Goal: Information Seeking & Learning: Learn about a topic

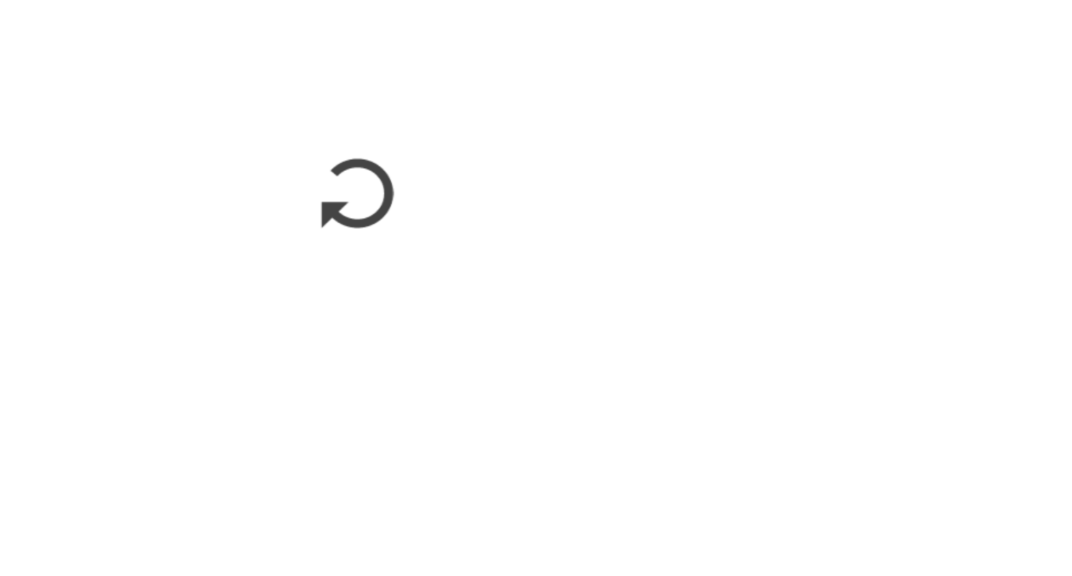
scroll to position [393, 0]
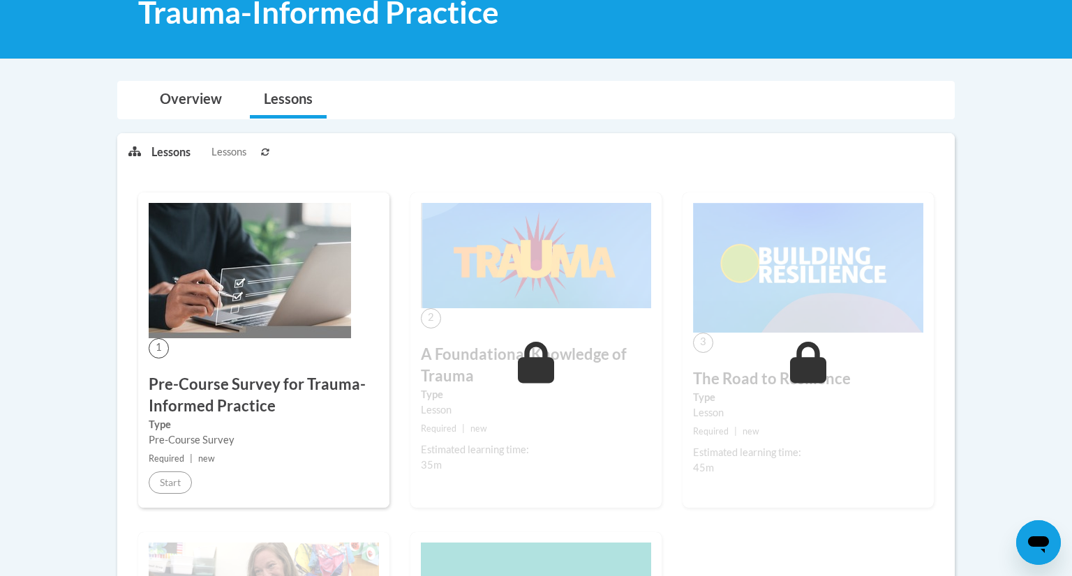
scroll to position [268, 0]
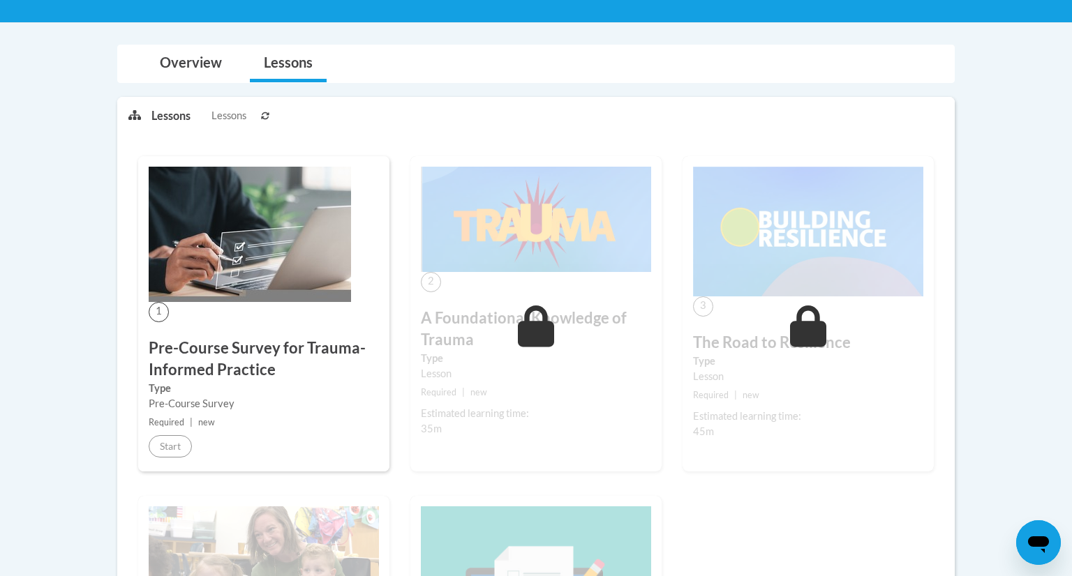
click at [373, 327] on div "1 Pre-Course Survey for Trauma-Informed Practice Type Pre-Course Survey Require…" at bounding box center [263, 313] width 251 height 315
click at [214, 408] on div "Pre-Course Survey" at bounding box center [264, 403] width 230 height 15
click at [237, 423] on small "Required | new" at bounding box center [264, 422] width 230 height 15
click at [258, 309] on div "1 Pre-Course Survey for Trauma-Informed Practice Type Pre-Course Survey Require…" at bounding box center [263, 313] width 251 height 315
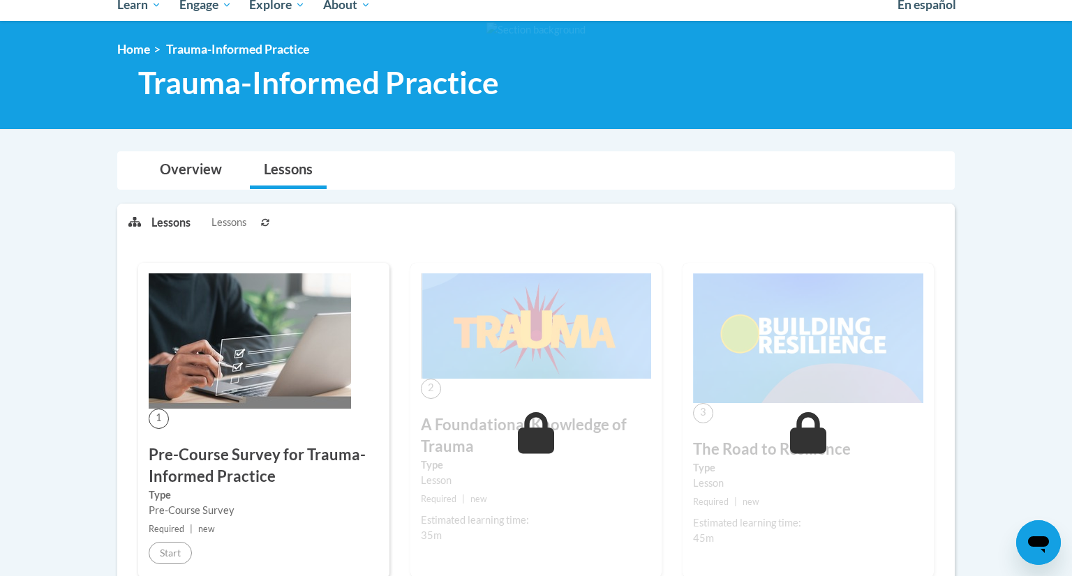
scroll to position [167, 0]
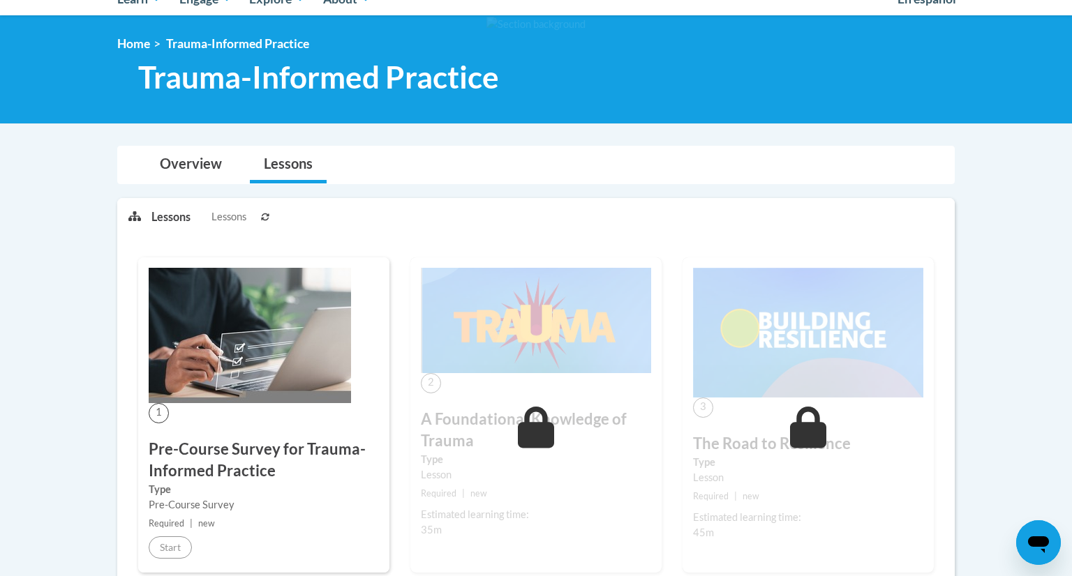
click at [258, 322] on img at bounding box center [250, 335] width 202 height 135
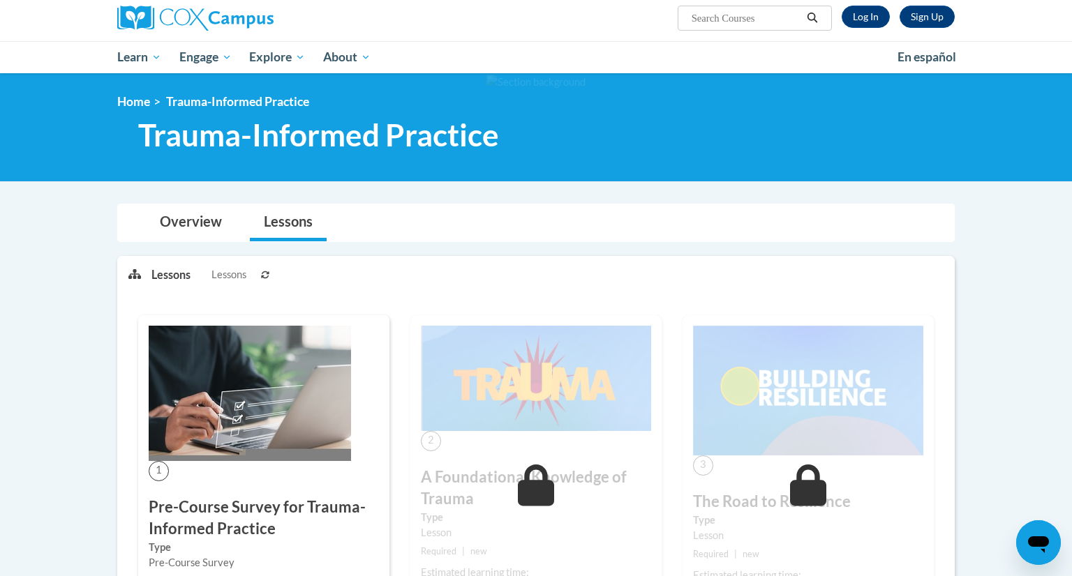
scroll to position [0, 0]
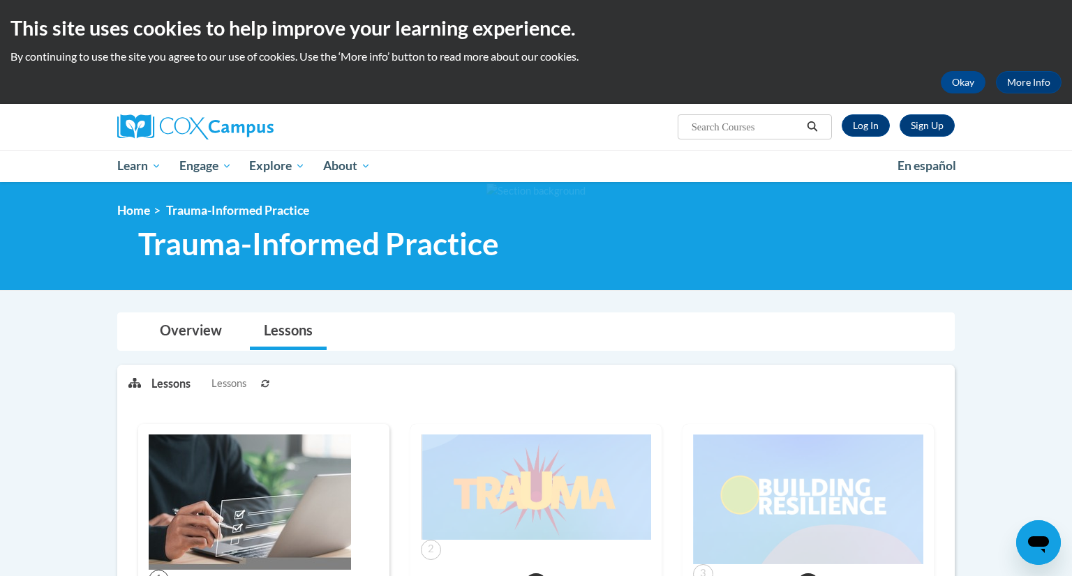
click at [493, 287] on div at bounding box center [536, 236] width 1072 height 108
click at [149, 210] on link "Home" at bounding box center [133, 210] width 33 height 15
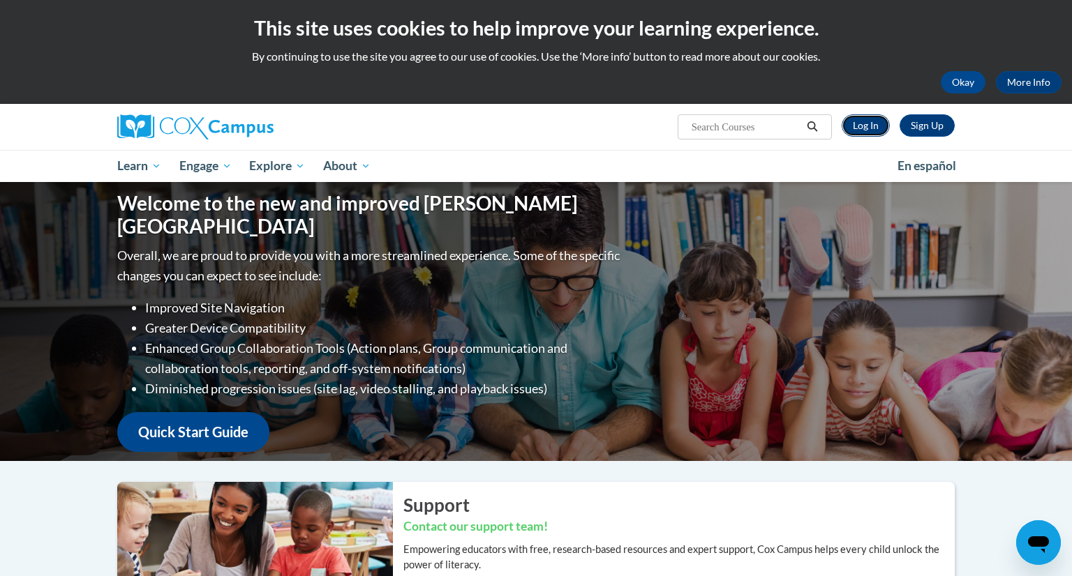
click at [872, 125] on link "Log In" at bounding box center [866, 125] width 48 height 22
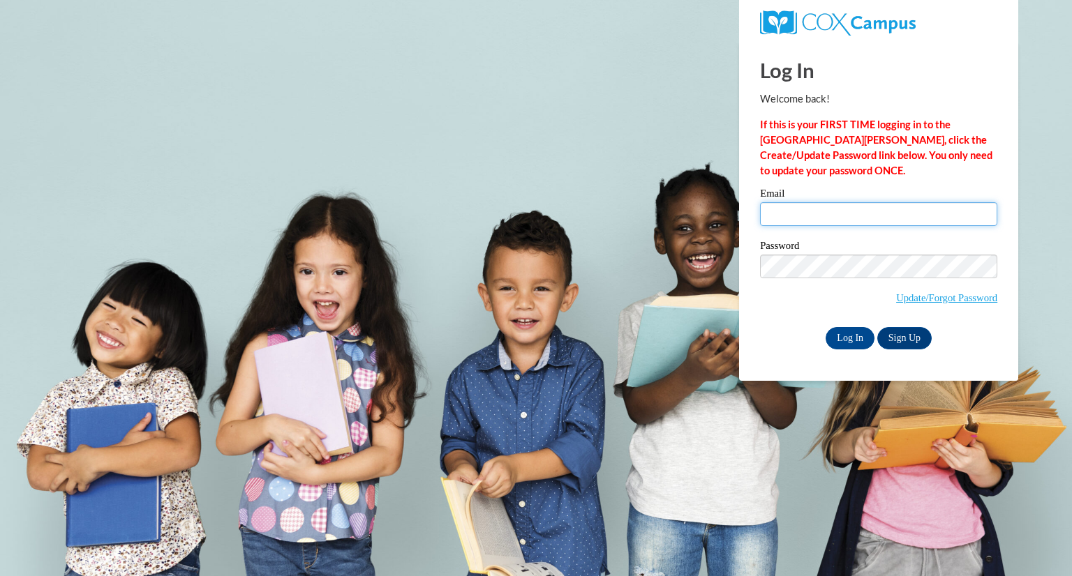
click at [834, 214] on input "Email" at bounding box center [878, 214] width 237 height 24
type input "Jkangas5@comcast.net"
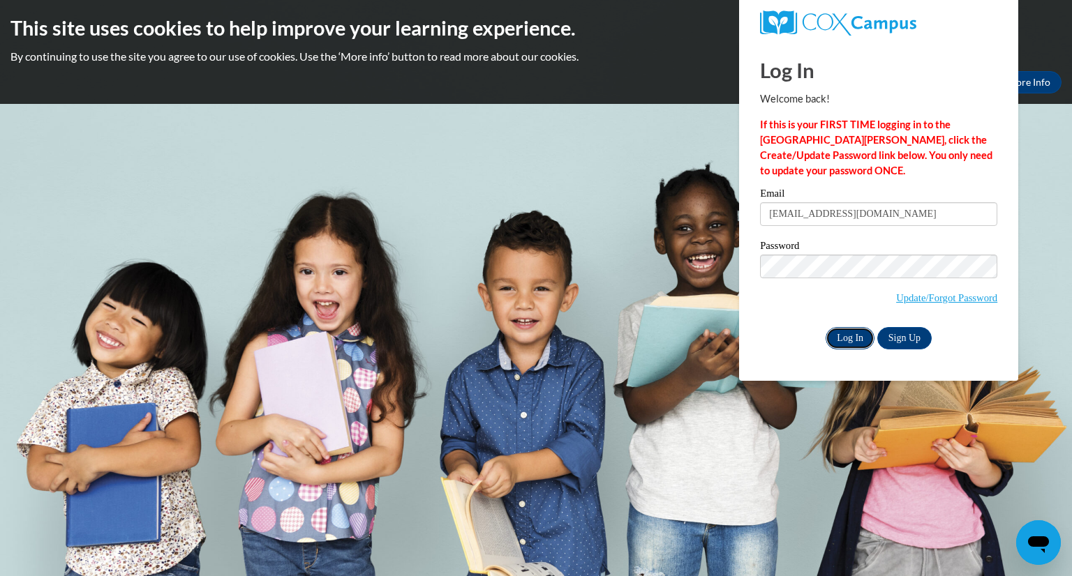
click at [842, 343] on input "Log In" at bounding box center [850, 338] width 49 height 22
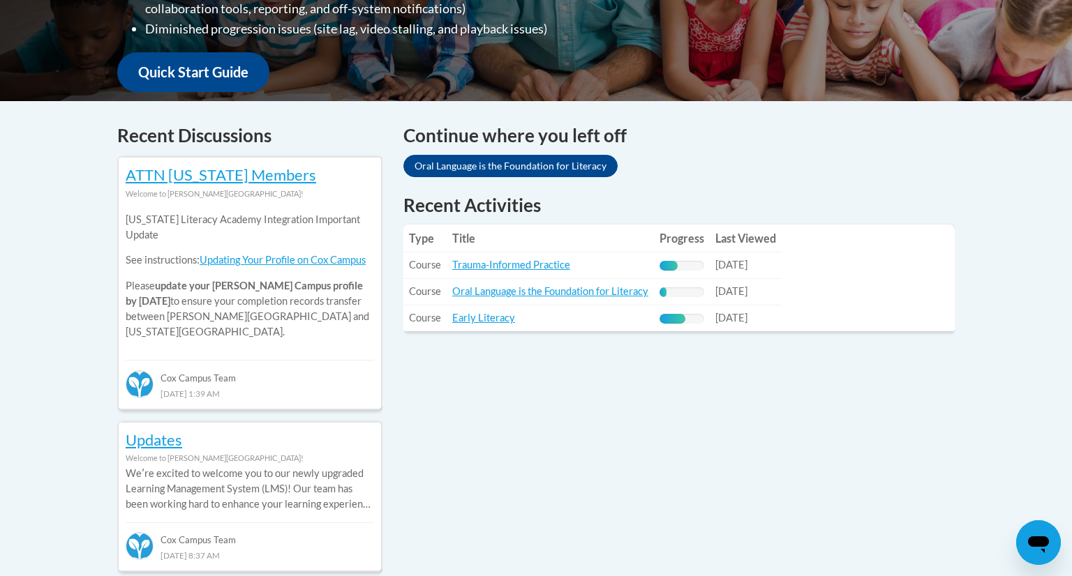
scroll to position [497, 0]
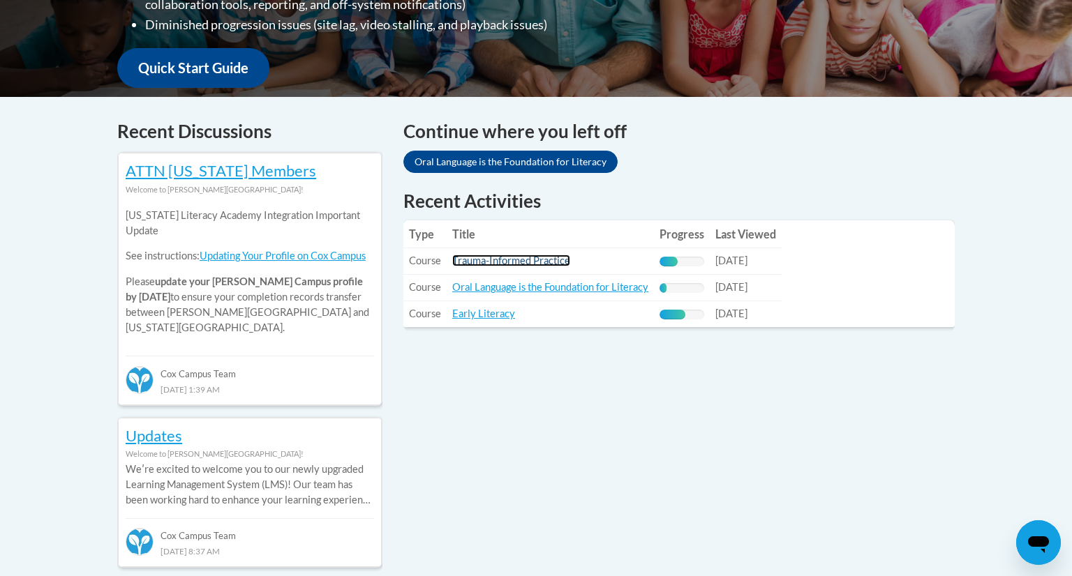
click at [486, 263] on link "Trauma-Informed Practice" at bounding box center [511, 261] width 118 height 12
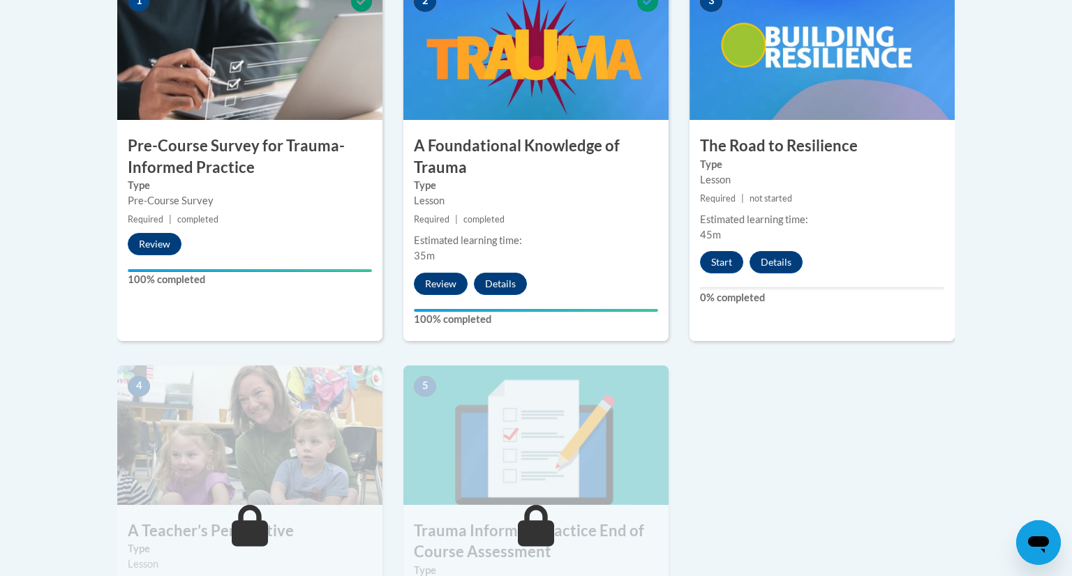
scroll to position [494, 0]
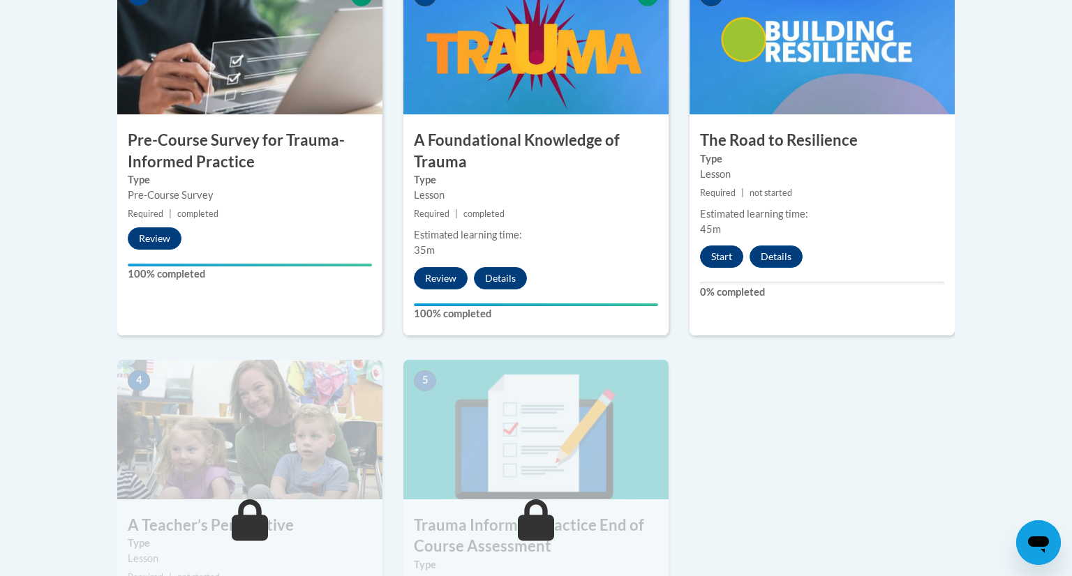
click at [719, 248] on button "Start" at bounding box center [721, 257] width 43 height 22
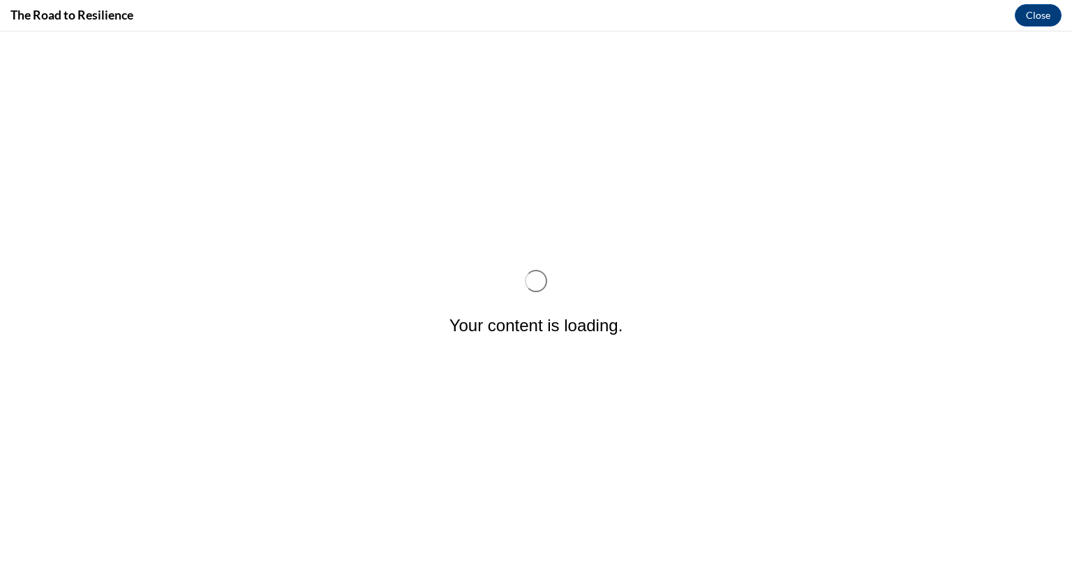
scroll to position [0, 0]
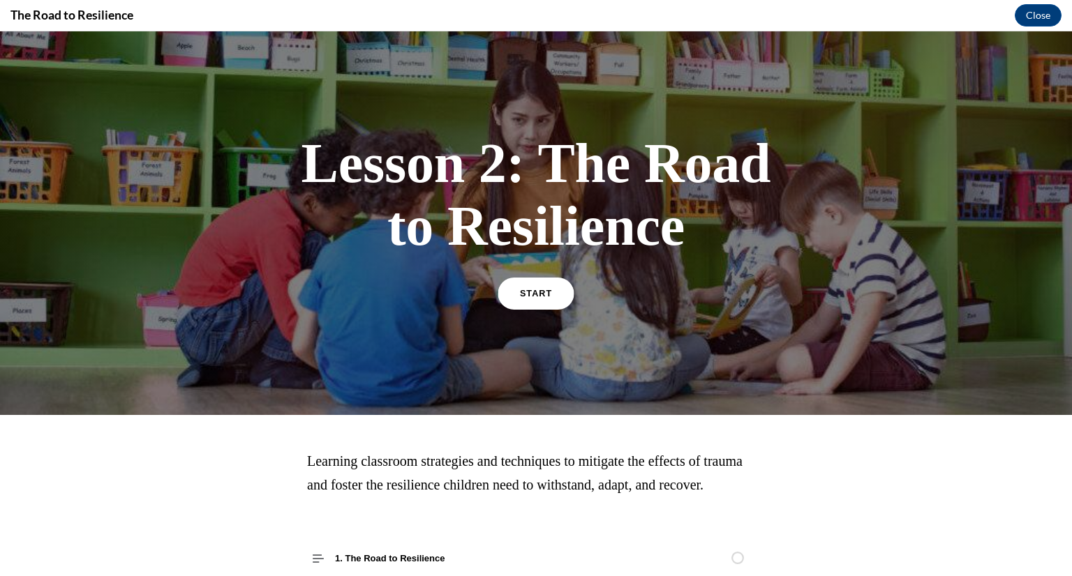
click at [547, 292] on span "START" at bounding box center [536, 294] width 32 height 10
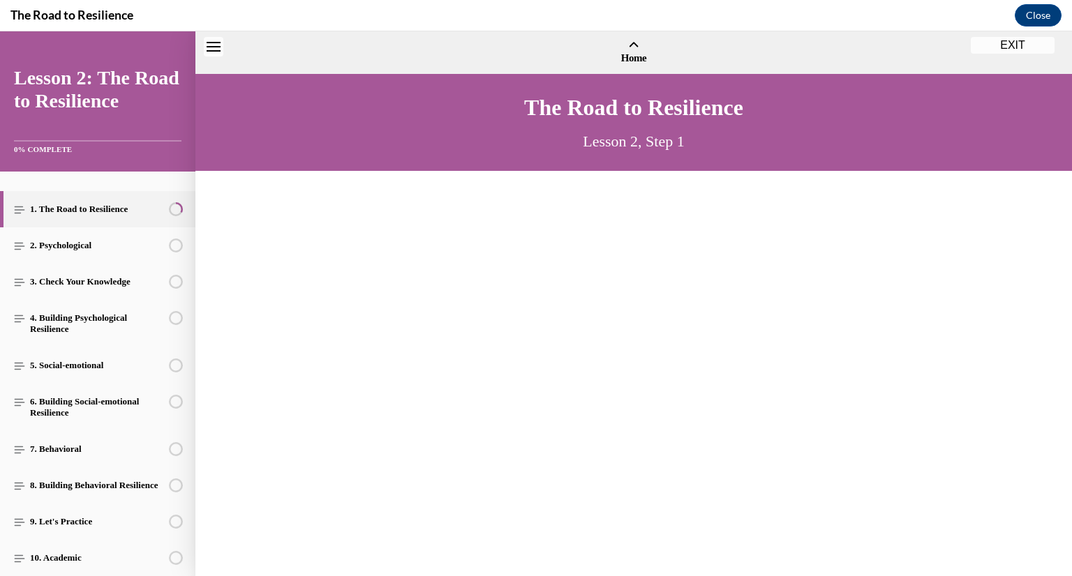
scroll to position [42, 0]
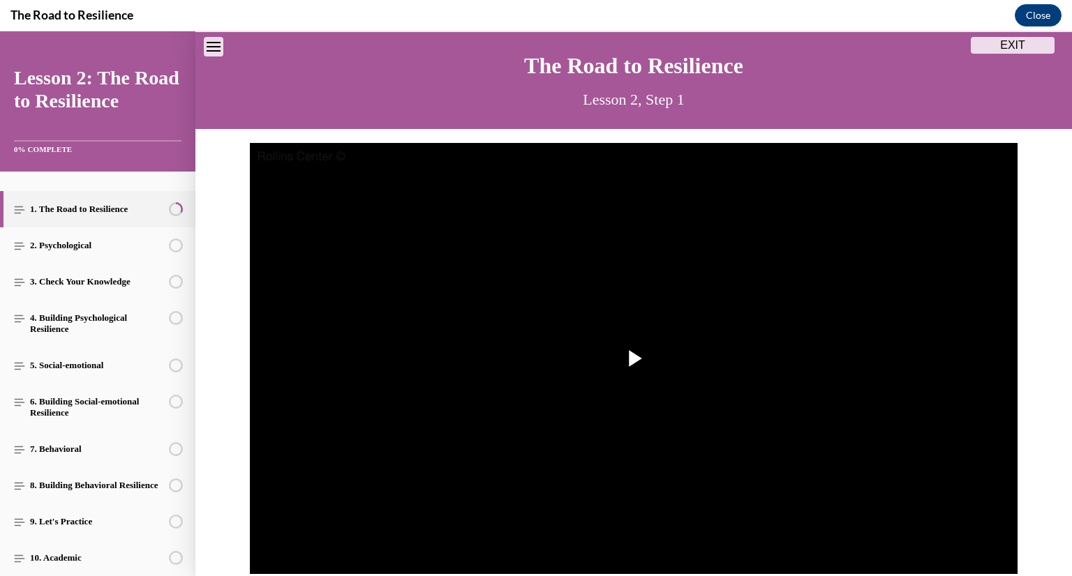
click at [547, 292] on img "Video player" at bounding box center [634, 359] width 768 height 432
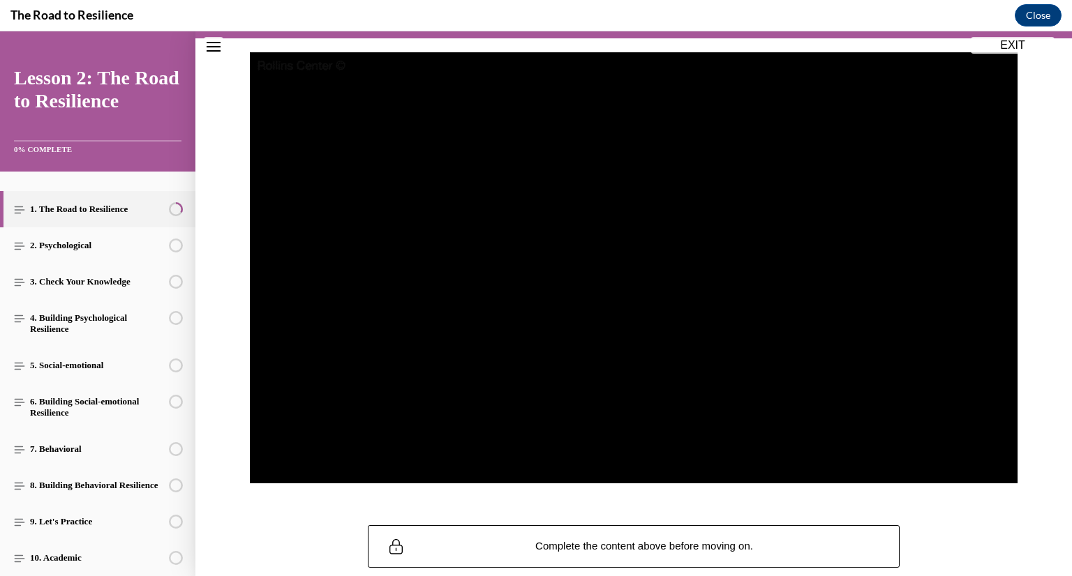
scroll to position [131, 0]
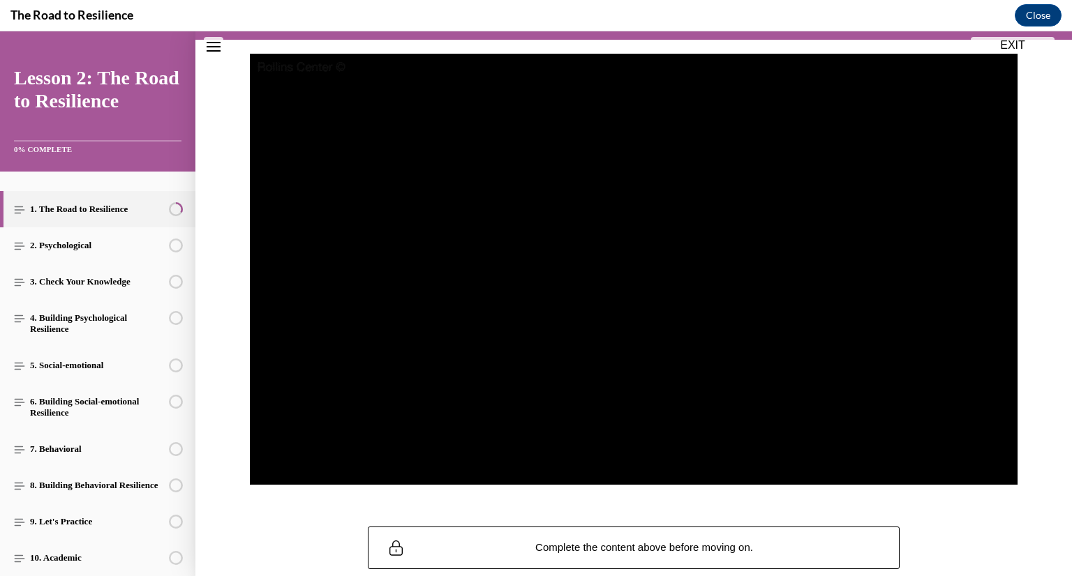
click at [547, 292] on video "Video player" at bounding box center [634, 270] width 768 height 432
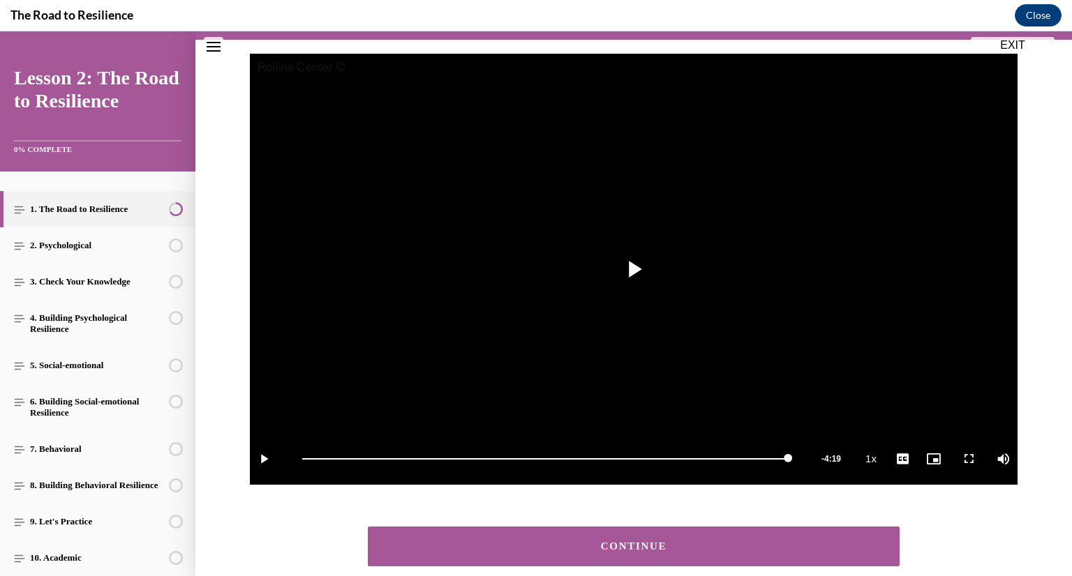
click at [629, 539] on button "CONTINUE" at bounding box center [634, 547] width 532 height 40
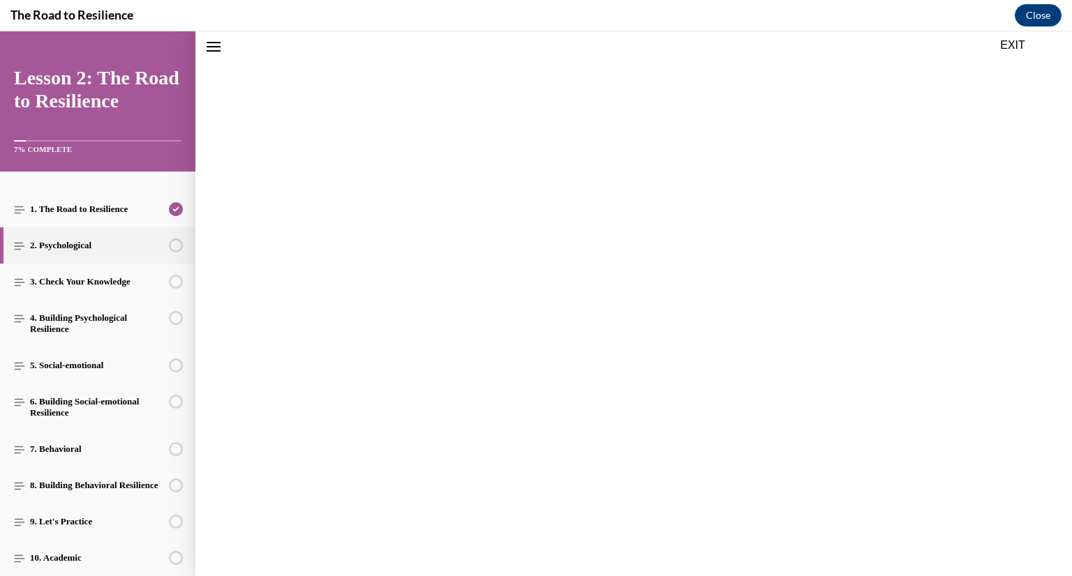
scroll to position [43, 0]
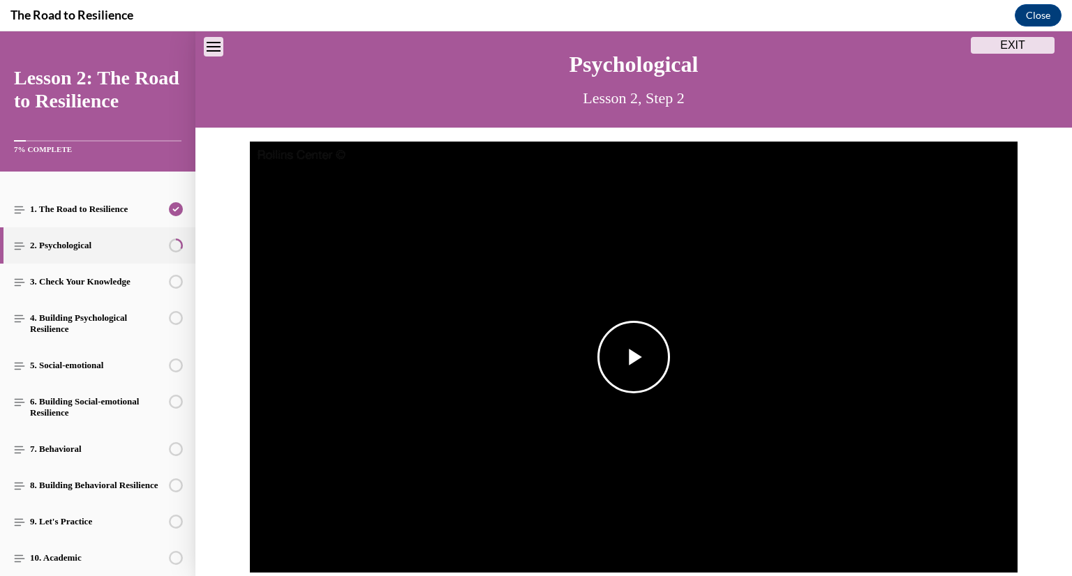
click at [574, 224] on img "Video player" at bounding box center [634, 358] width 768 height 432
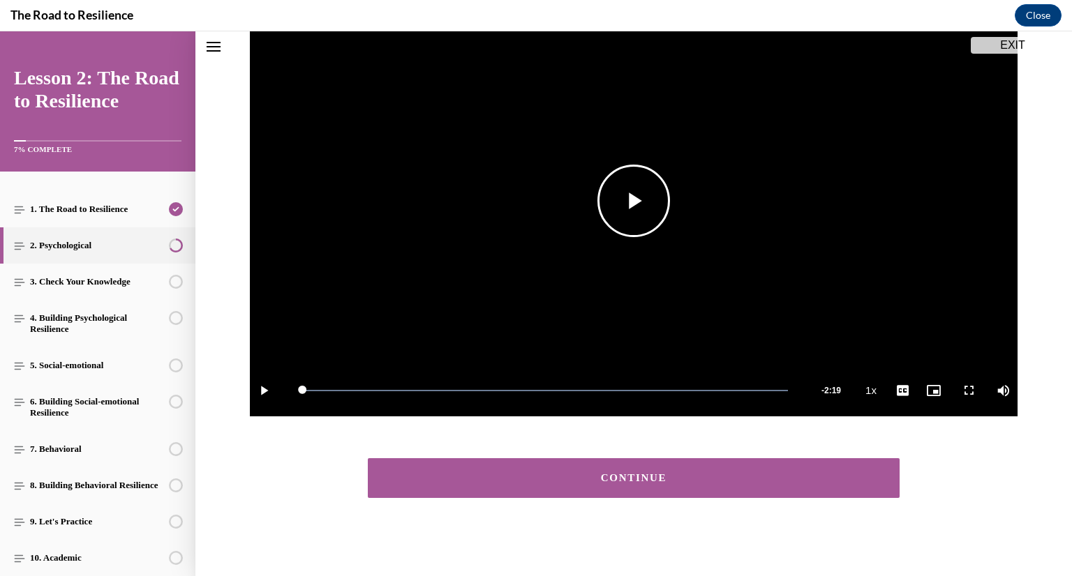
scroll to position [202, 0]
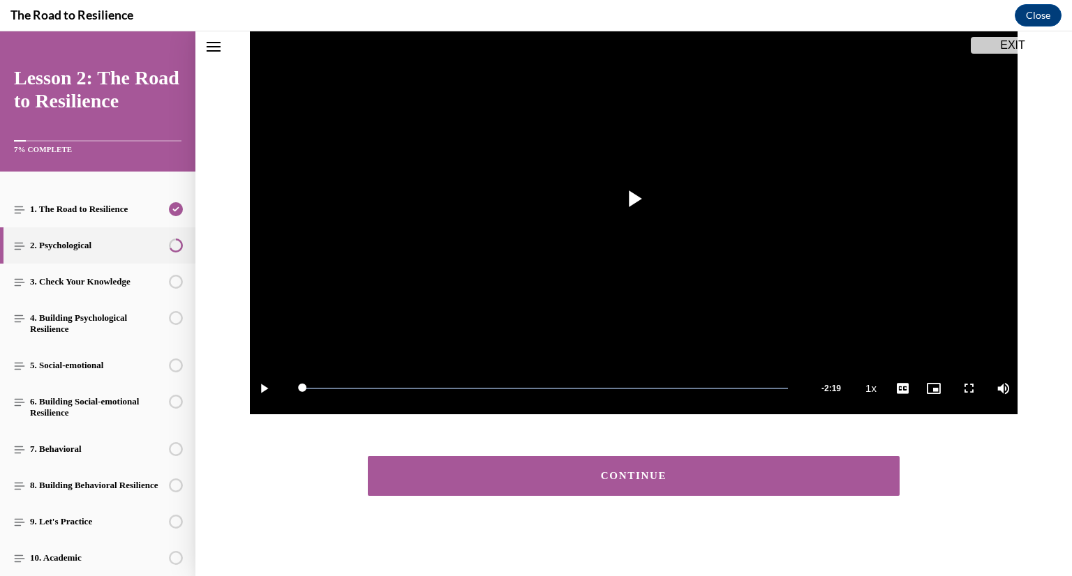
click at [572, 473] on div "CONTINUE" at bounding box center [633, 476] width 489 height 10
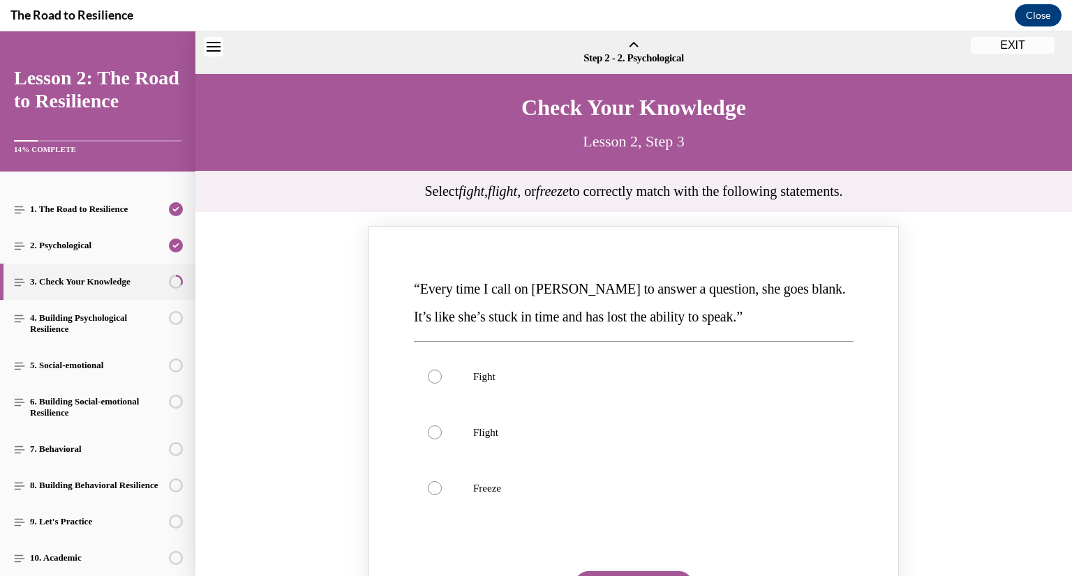
scroll to position [43, 0]
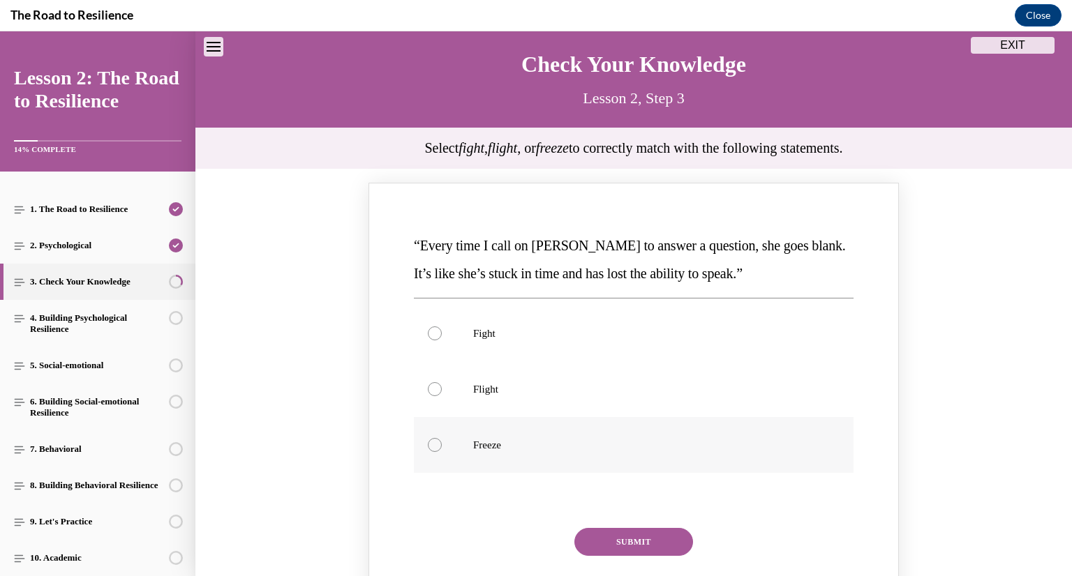
click at [432, 448] on div "Knowledge check: Multiple choice" at bounding box center [435, 445] width 14 height 14
click at [432, 448] on input "Freeze" at bounding box center [435, 445] width 14 height 14
radio input "true"
click at [632, 547] on button "SUBMIT" at bounding box center [633, 542] width 119 height 28
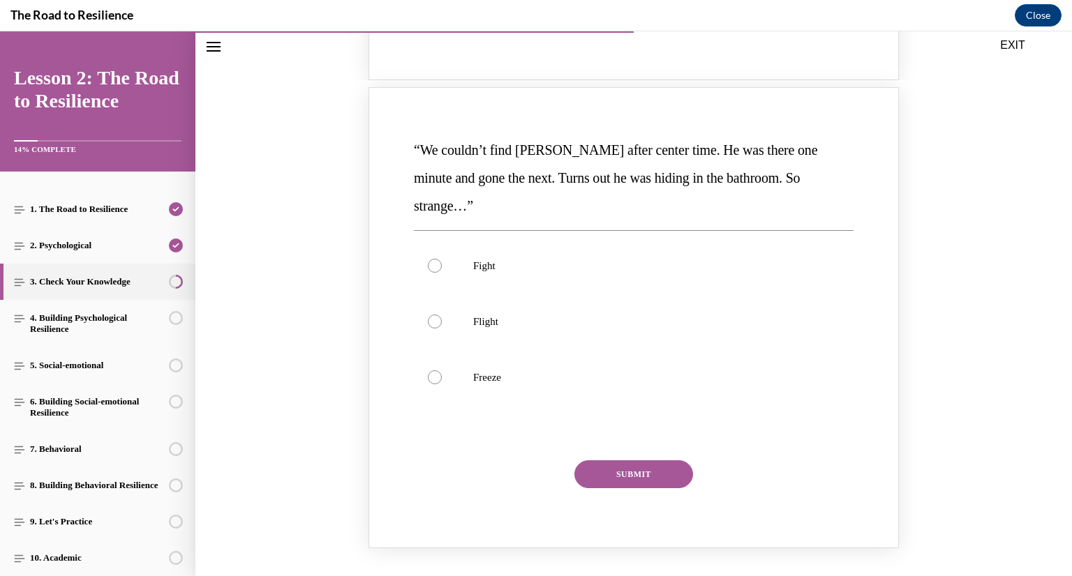
scroll to position [1028, 0]
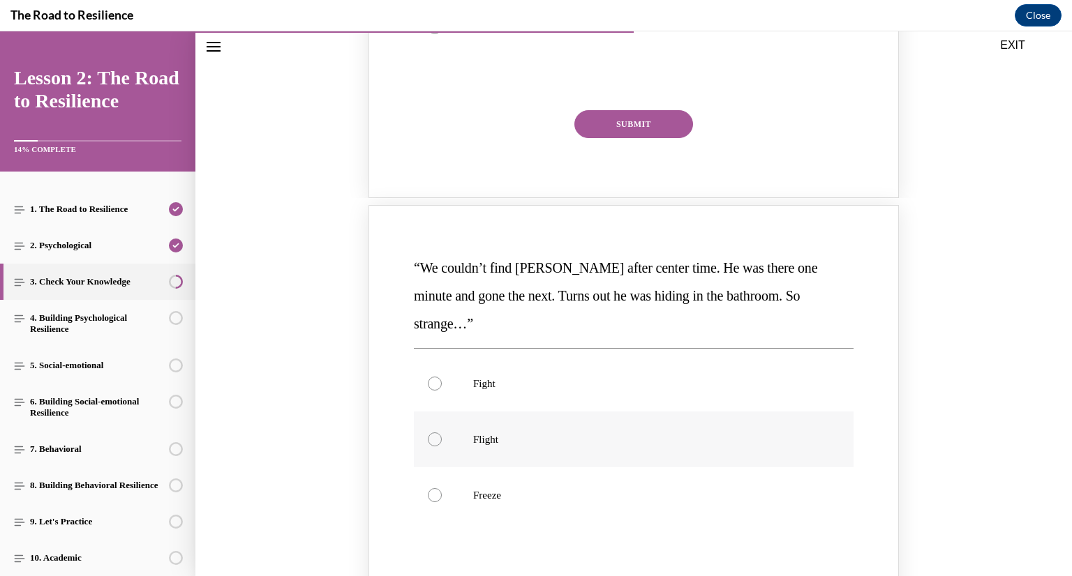
click at [433, 433] on div "Knowledge check: Multiple choice" at bounding box center [435, 440] width 14 height 14
click at [433, 433] on input "Flight" at bounding box center [435, 440] width 14 height 14
radio input "true"
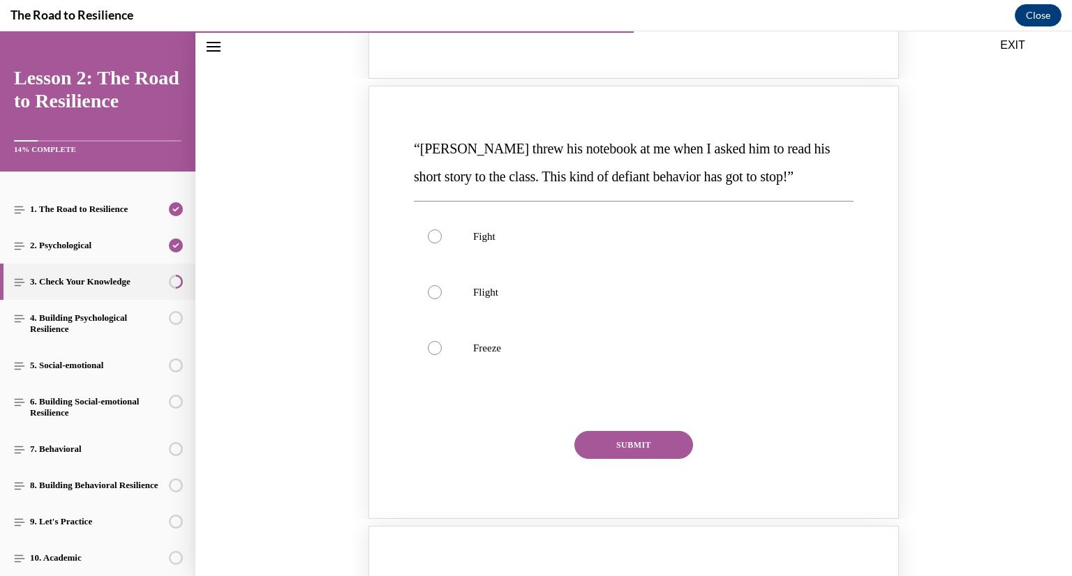
scroll to position [706, 0]
click at [438, 239] on div "Knowledge check: Multiple choice" at bounding box center [435, 237] width 14 height 14
click at [438, 239] on input "Fight" at bounding box center [435, 237] width 14 height 14
radio input "true"
click at [634, 436] on button "SUBMIT" at bounding box center [633, 446] width 119 height 28
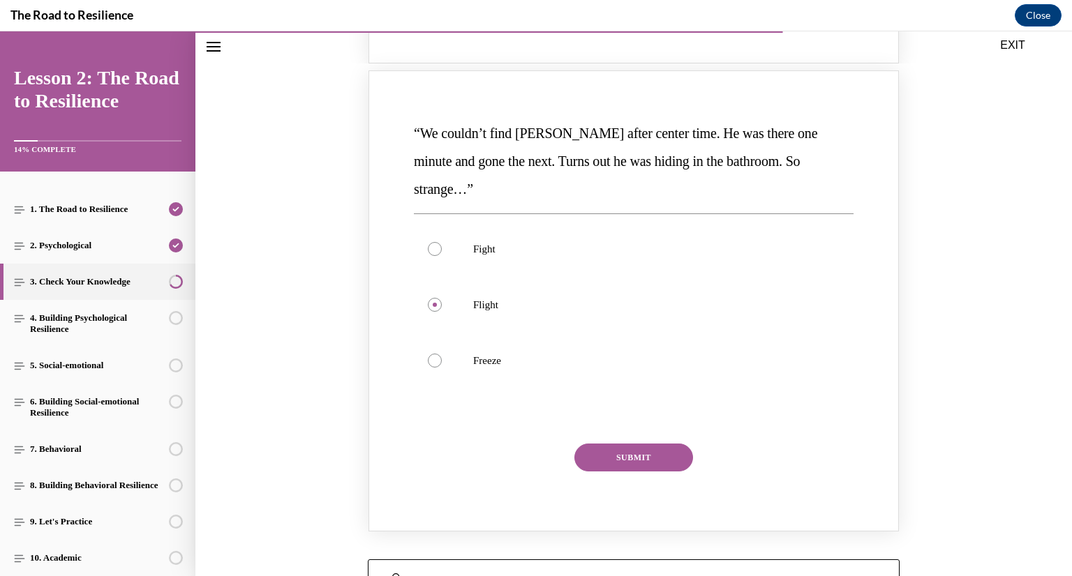
click at [634, 444] on button "SUBMIT" at bounding box center [633, 458] width 119 height 28
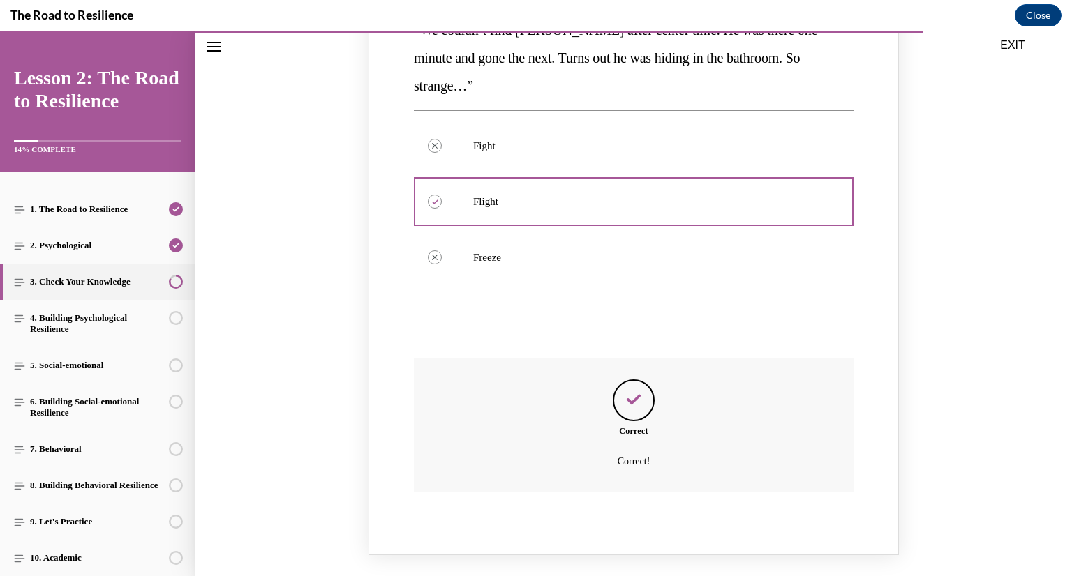
scroll to position [1491, 0]
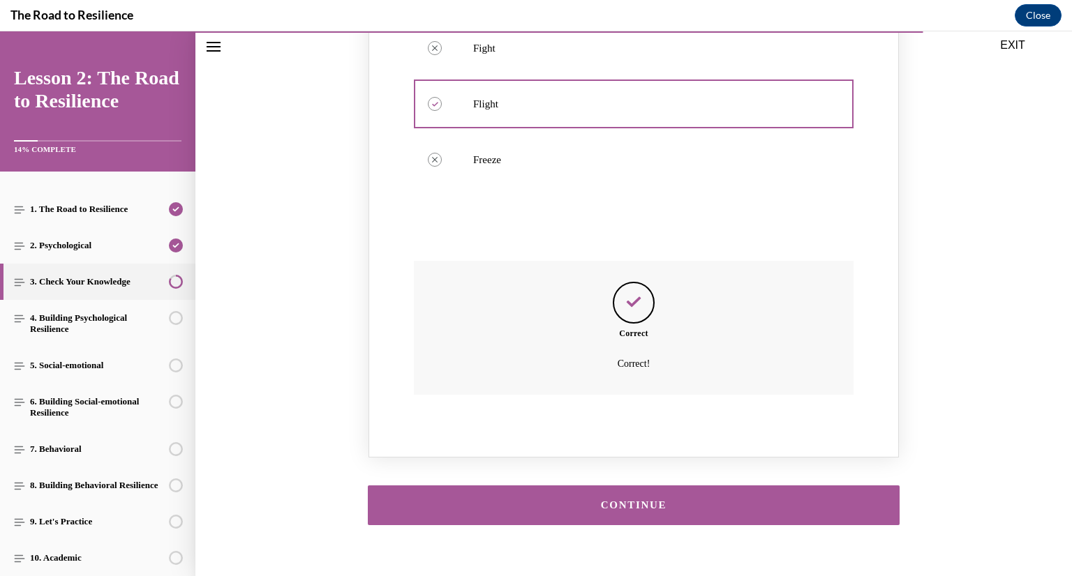
click at [621, 500] on div "CONTINUE" at bounding box center [633, 505] width 489 height 10
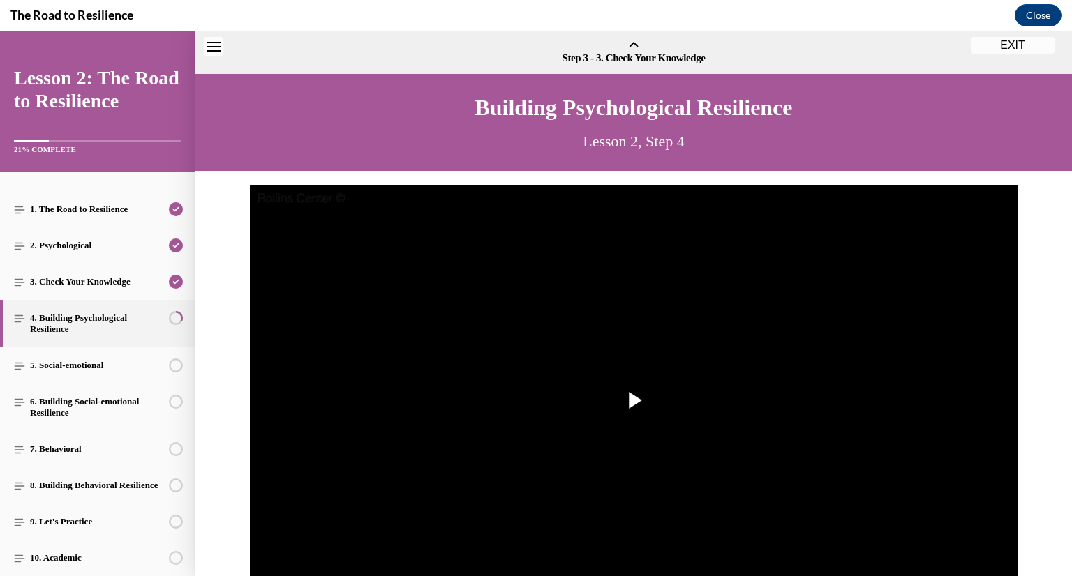
scroll to position [43, 0]
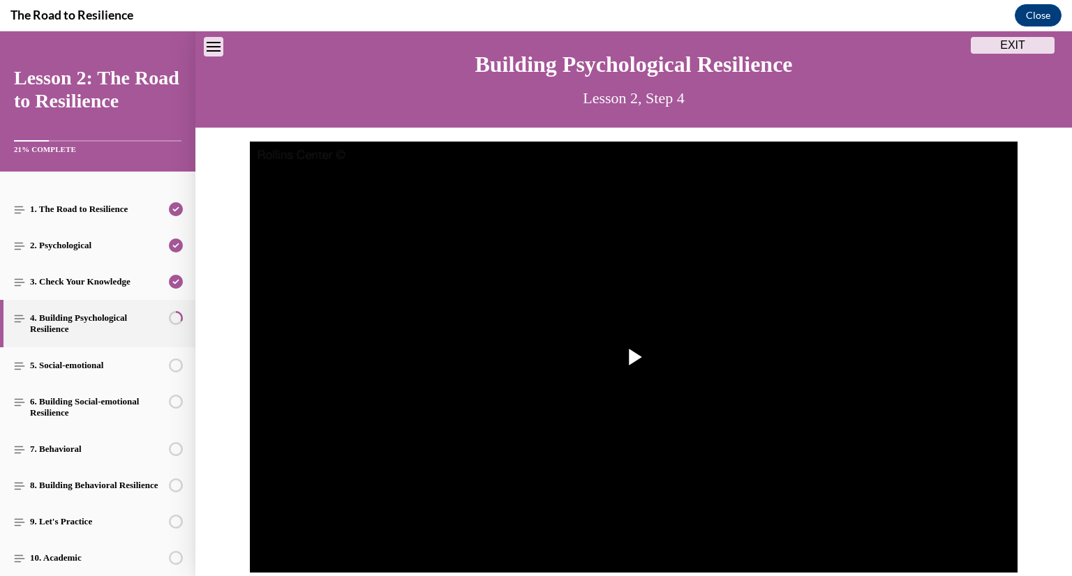
click at [621, 471] on img "Video player" at bounding box center [634, 358] width 768 height 432
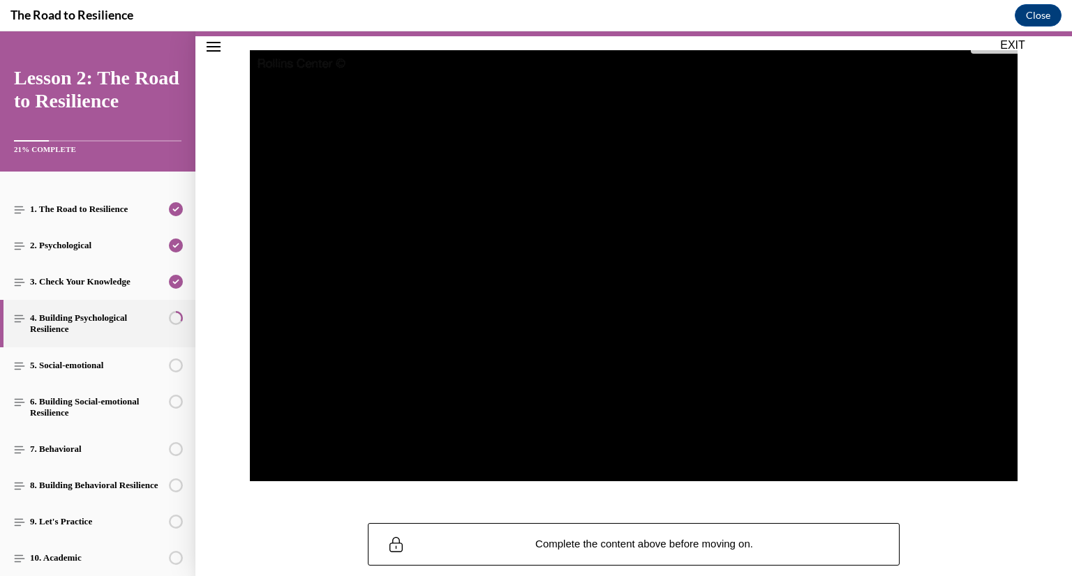
scroll to position [135, 0]
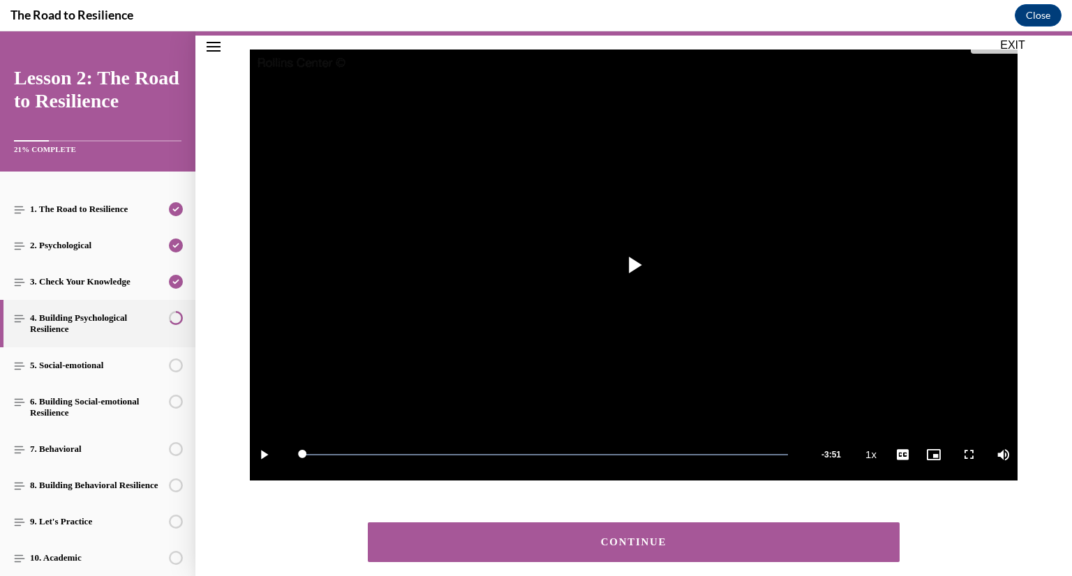
click at [596, 538] on div "CONTINUE" at bounding box center [633, 542] width 489 height 10
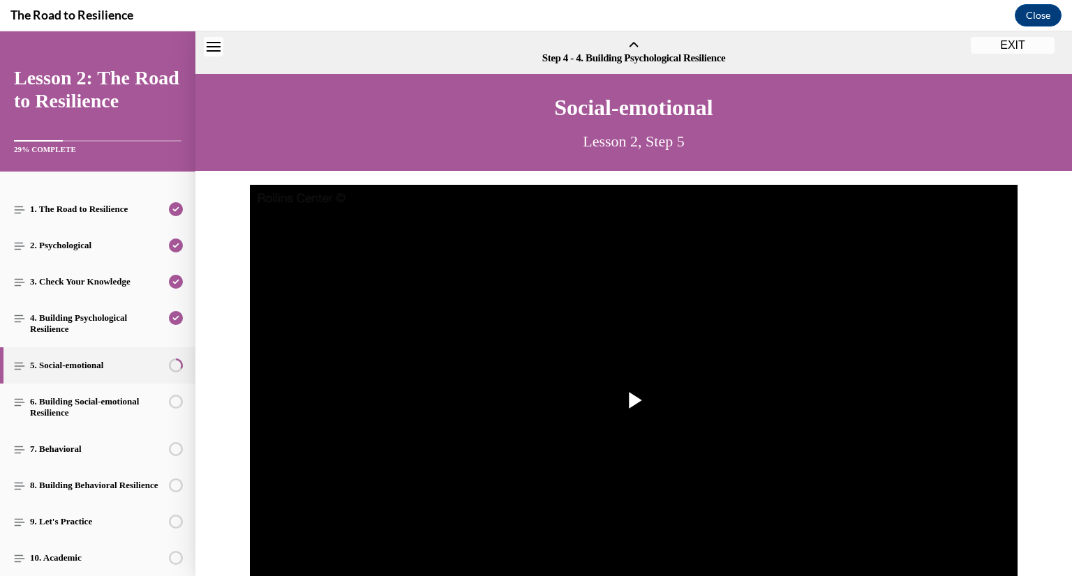
scroll to position [43, 0]
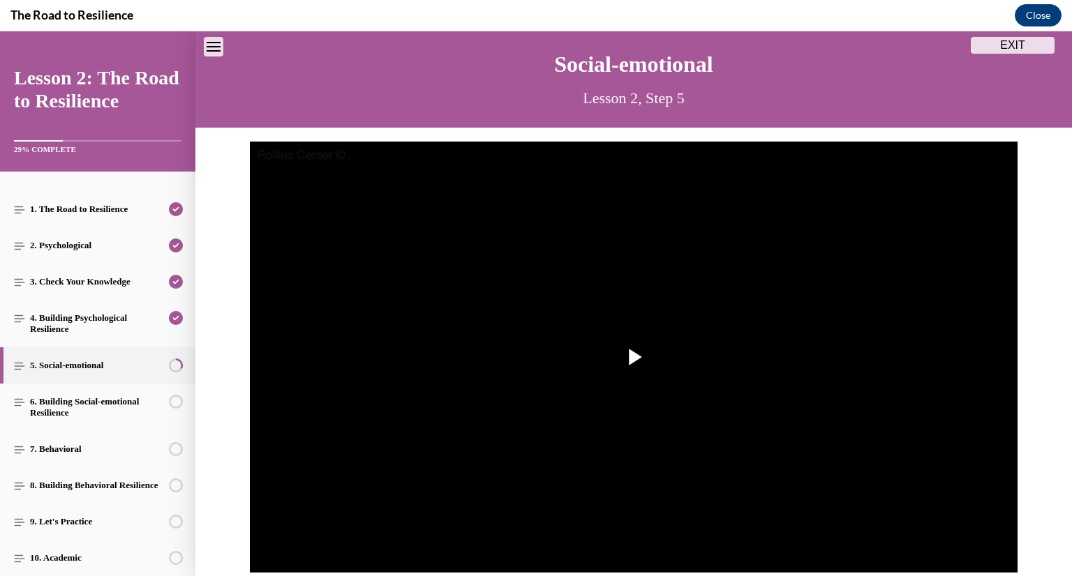
click at [596, 538] on img "Video player" at bounding box center [634, 358] width 768 height 432
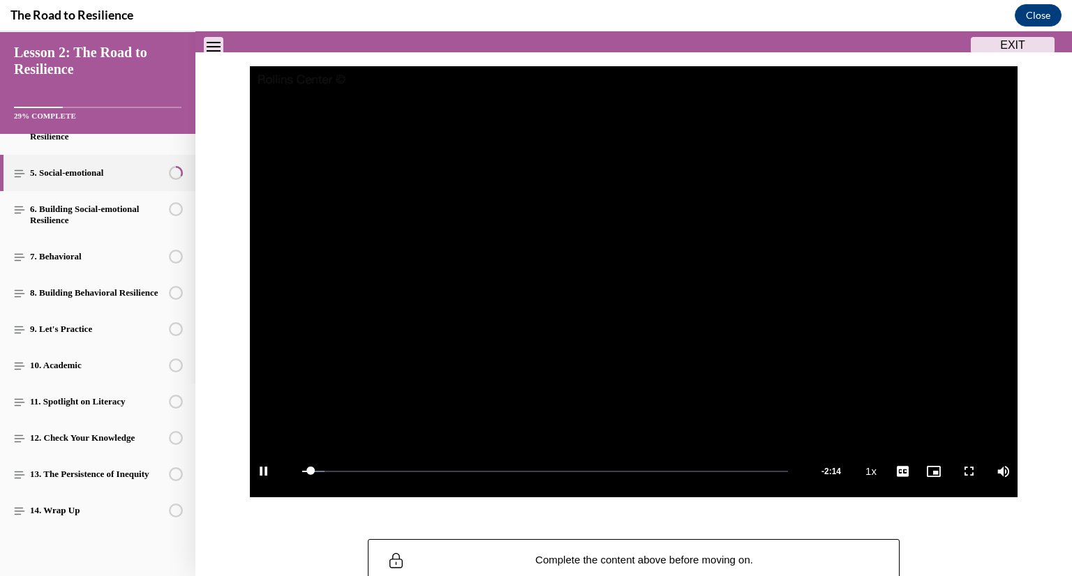
scroll to position [110, 0]
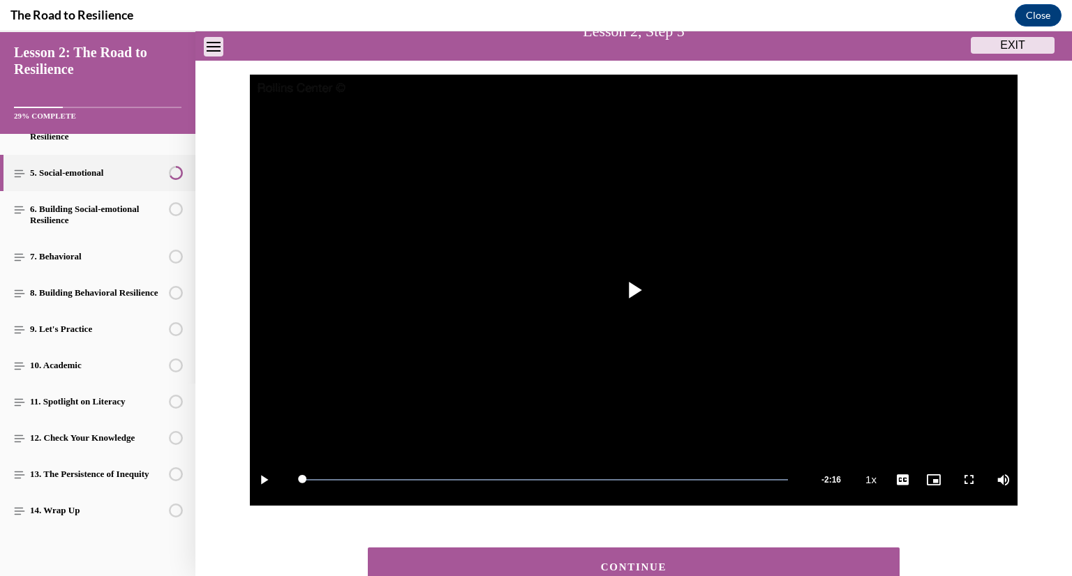
click at [509, 552] on button "CONTINUE" at bounding box center [634, 568] width 532 height 40
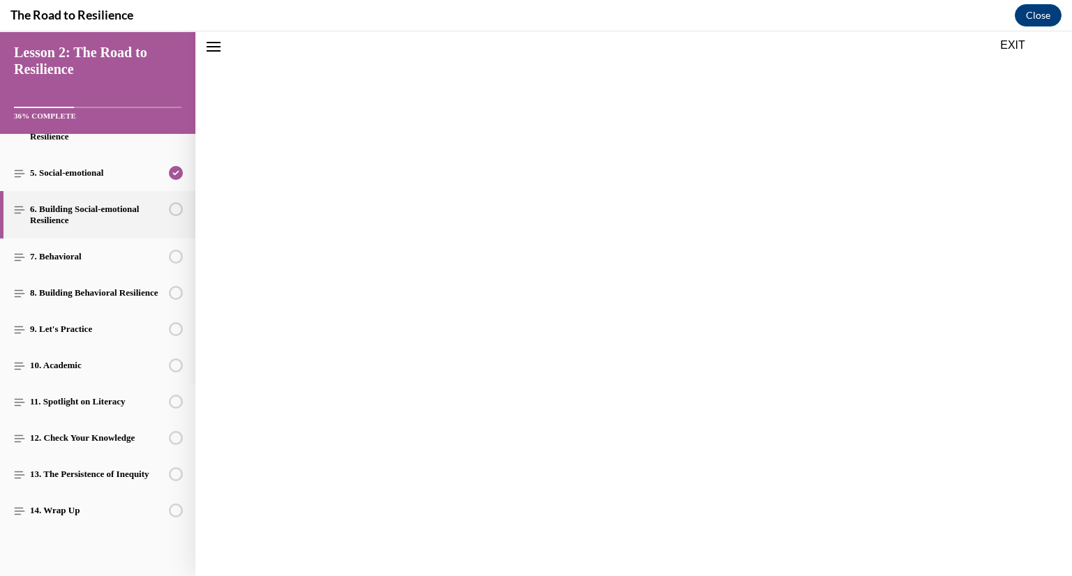
scroll to position [43, 0]
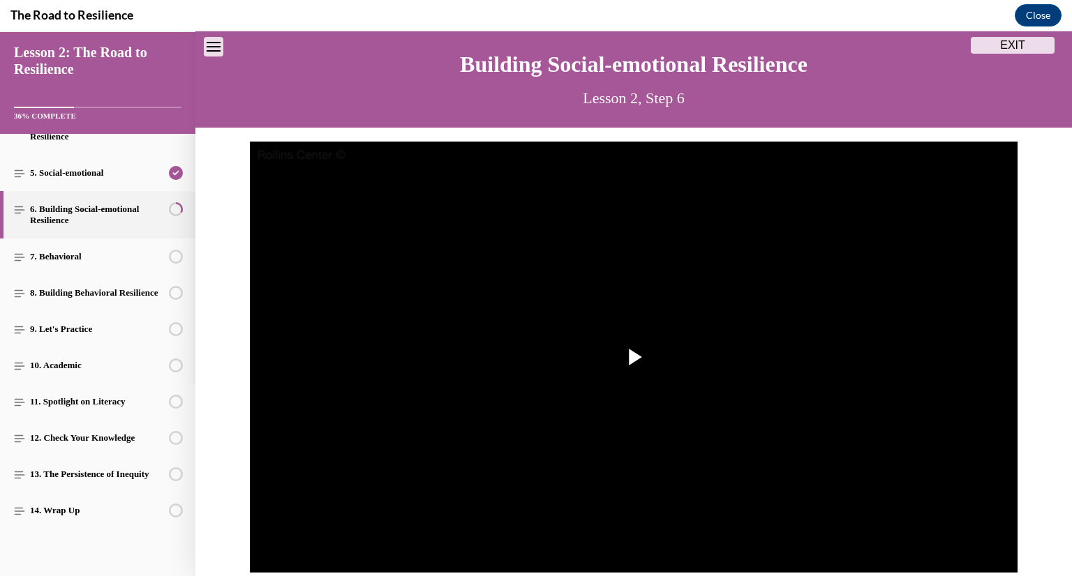
click at [509, 552] on img "Video player" at bounding box center [634, 358] width 768 height 432
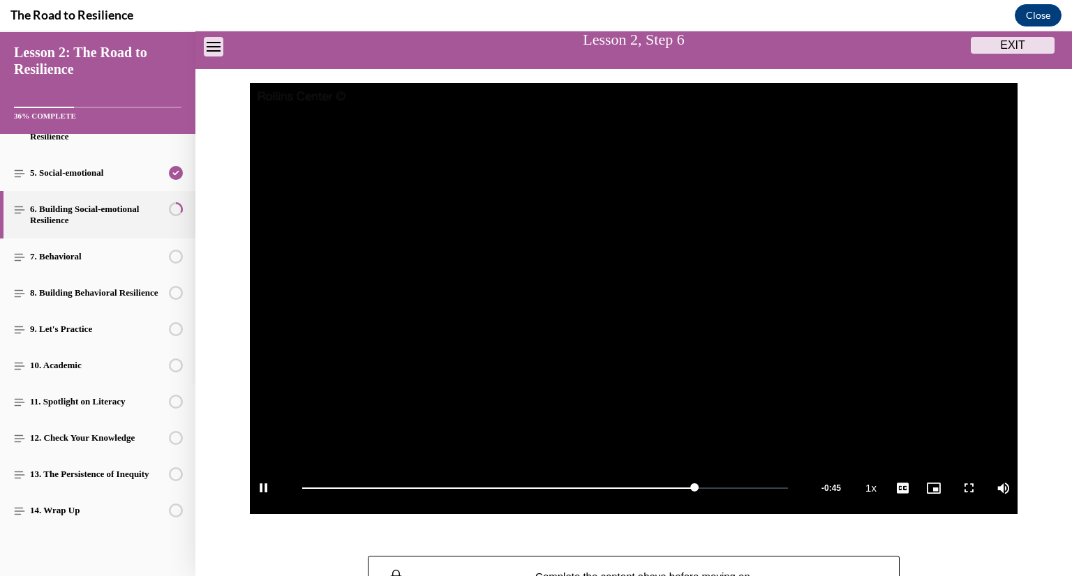
scroll to position [101, 0]
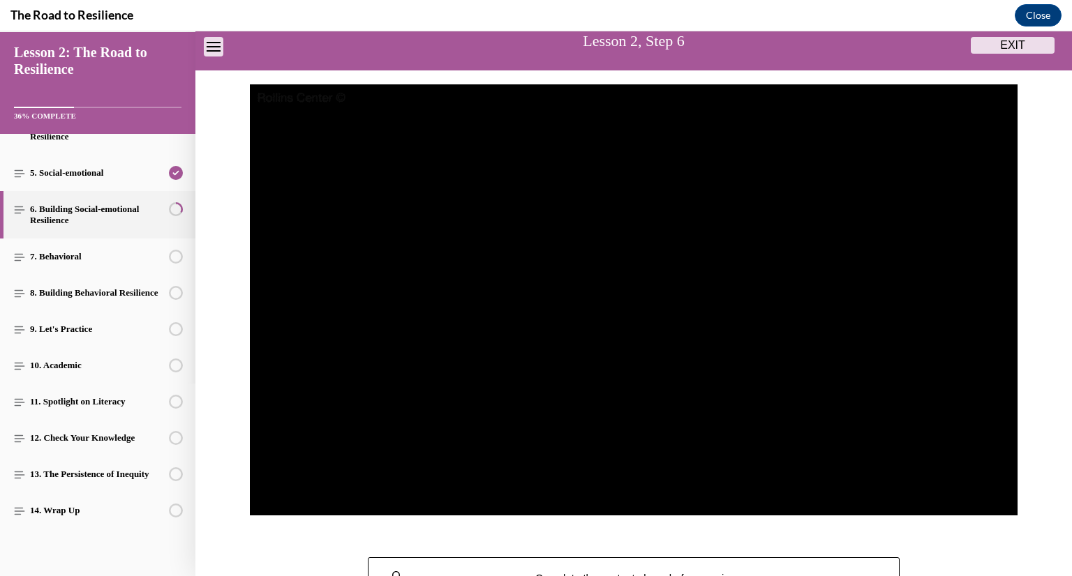
click at [868, 60] on div "Building Social-emotional Resilience Lesson 2, Step 6" at bounding box center [633, 21] width 877 height 97
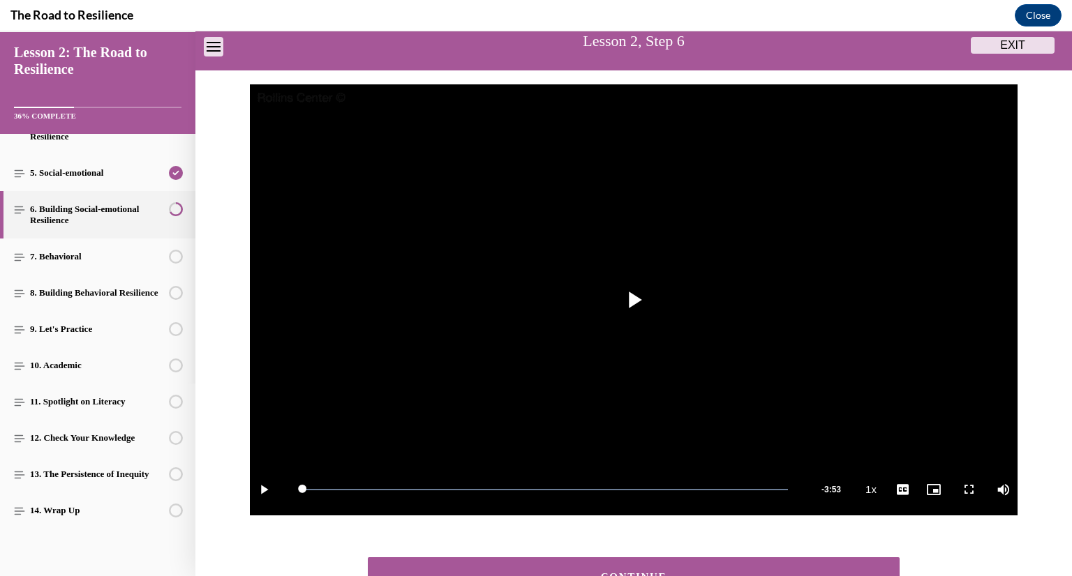
click at [603, 563] on button "CONTINUE" at bounding box center [634, 578] width 532 height 40
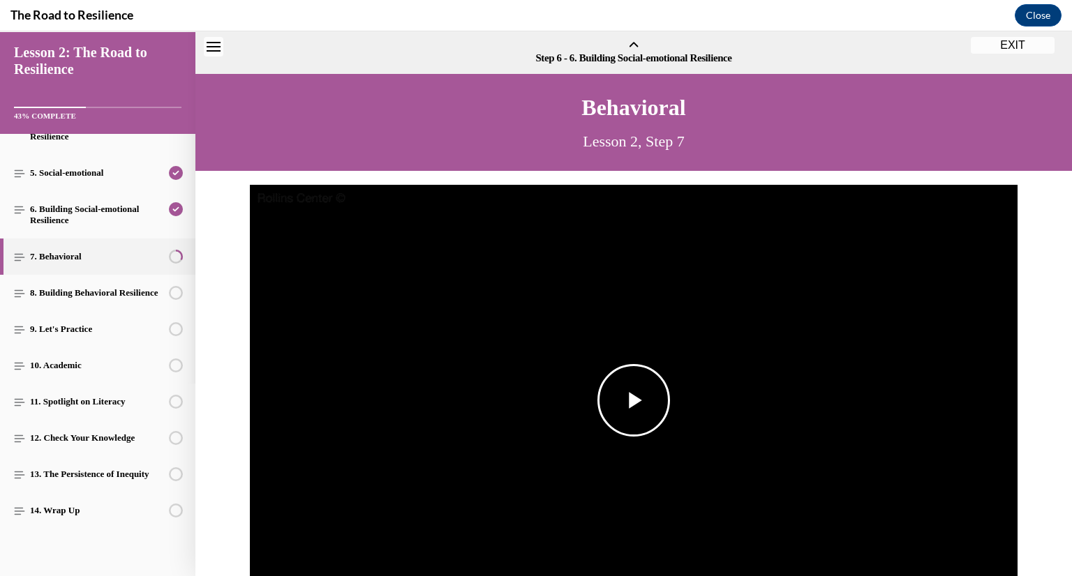
scroll to position [43, 0]
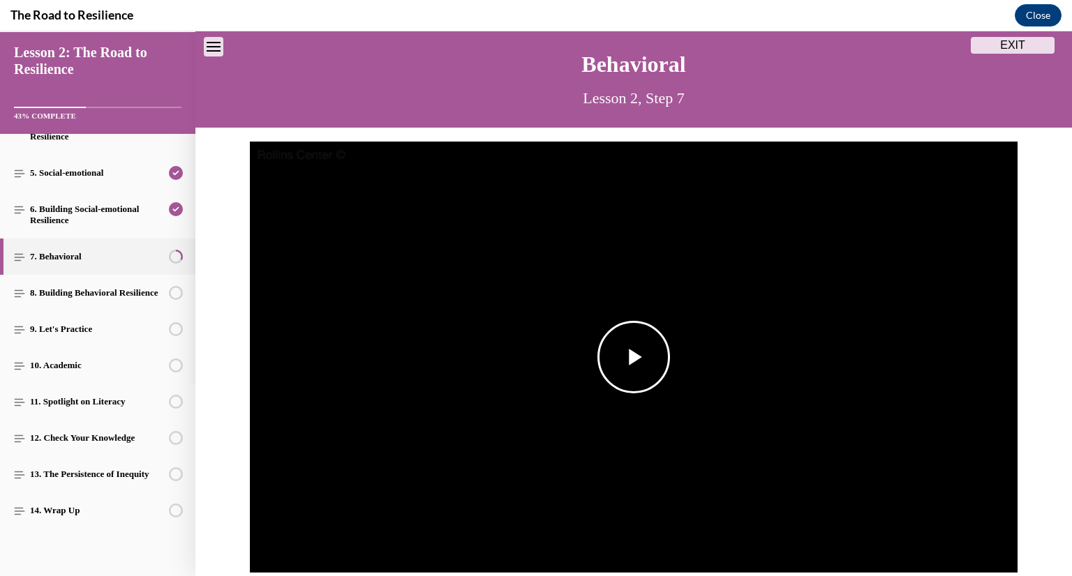
click at [578, 302] on img "Video player" at bounding box center [634, 358] width 768 height 432
click at [556, 109] on p "Lesson 2, Step 7" at bounding box center [634, 99] width 532 height 30
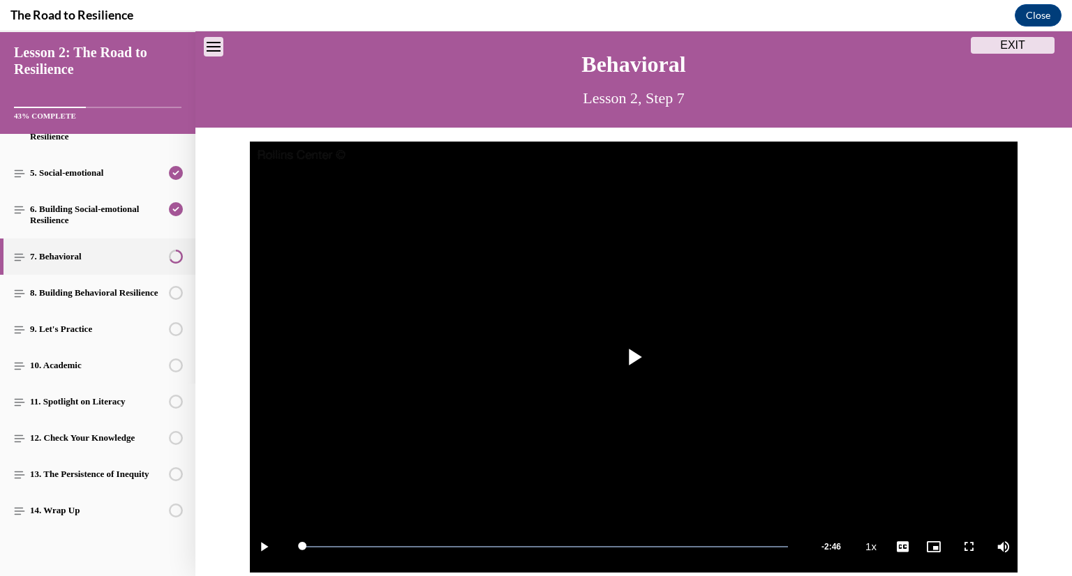
scroll to position [216, 0]
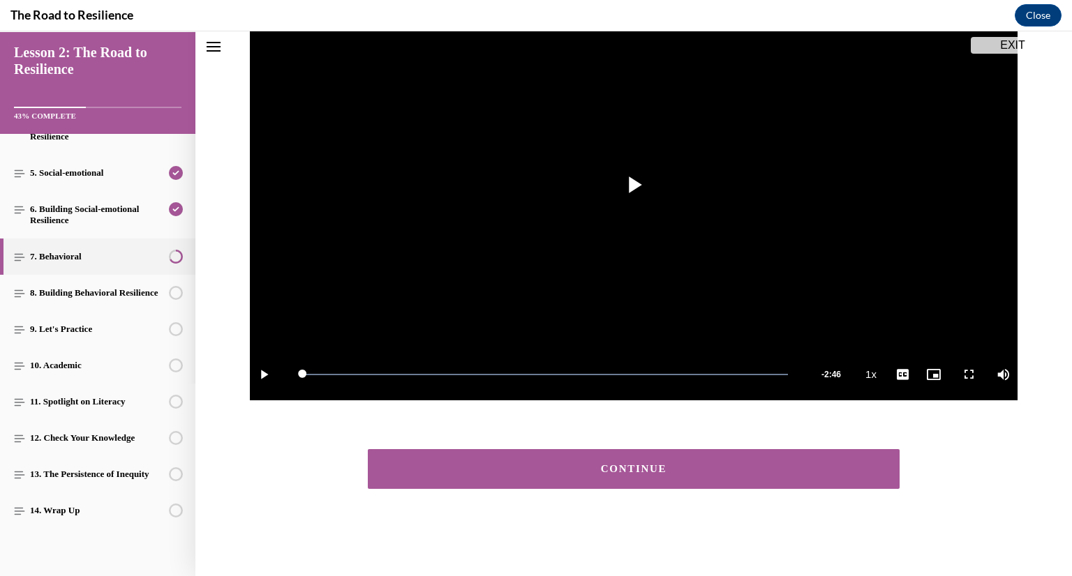
click at [521, 477] on button "CONTINUE" at bounding box center [634, 469] width 532 height 40
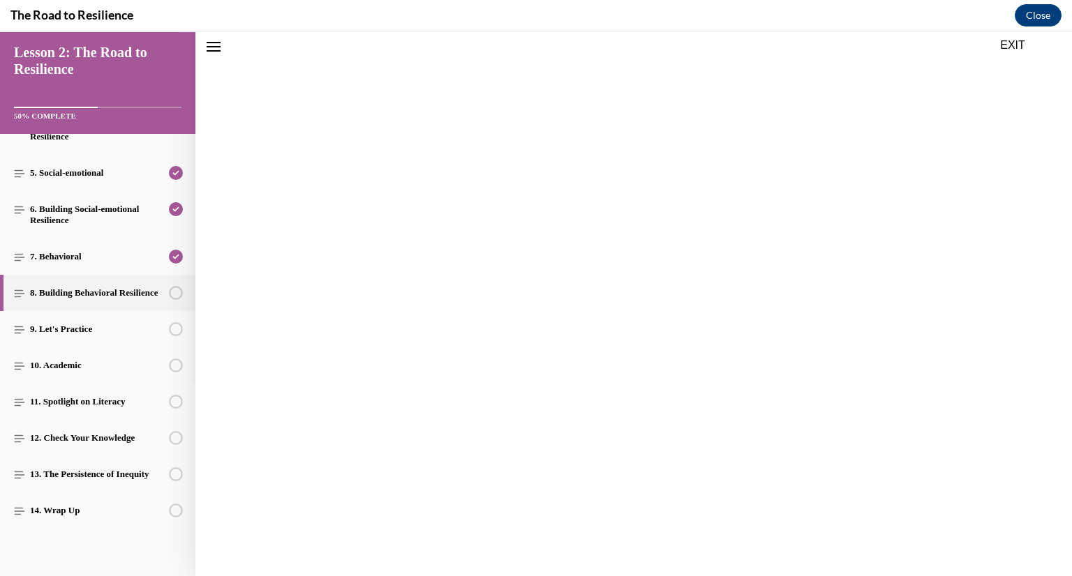
scroll to position [43, 0]
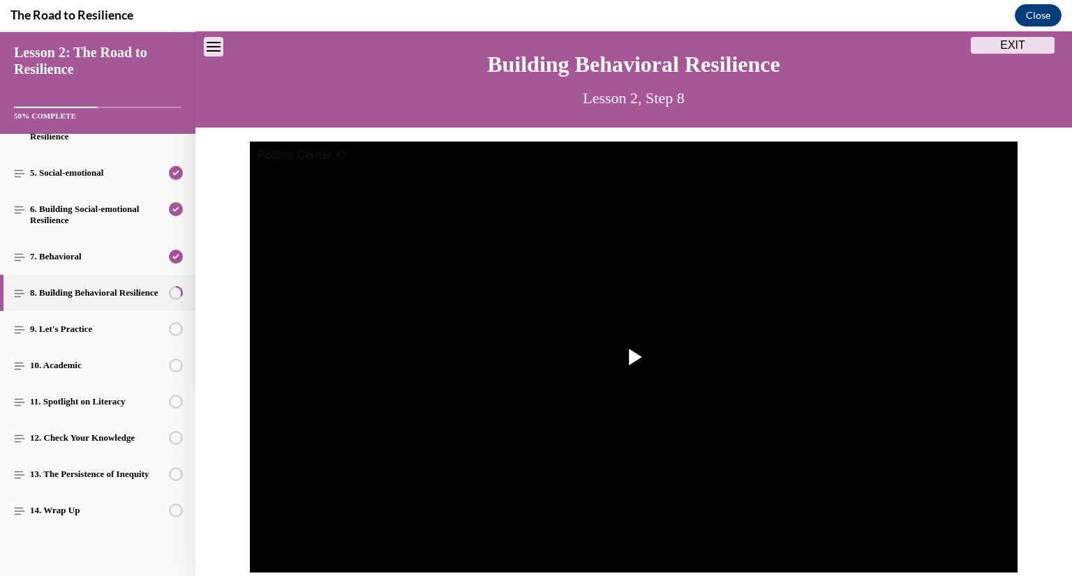
click at [521, 477] on img "Video player" at bounding box center [634, 358] width 768 height 432
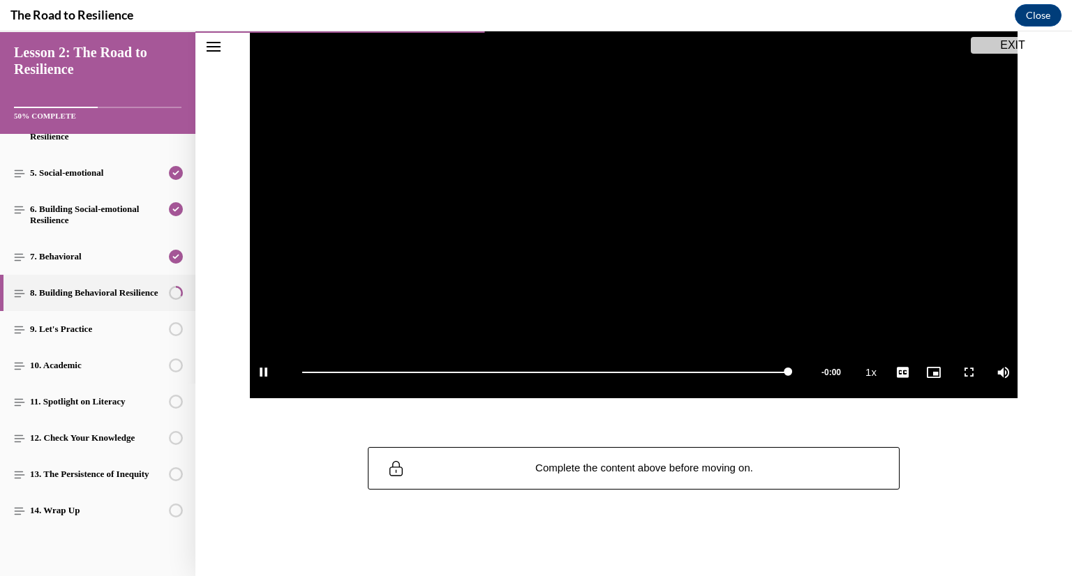
scroll to position [216, 0]
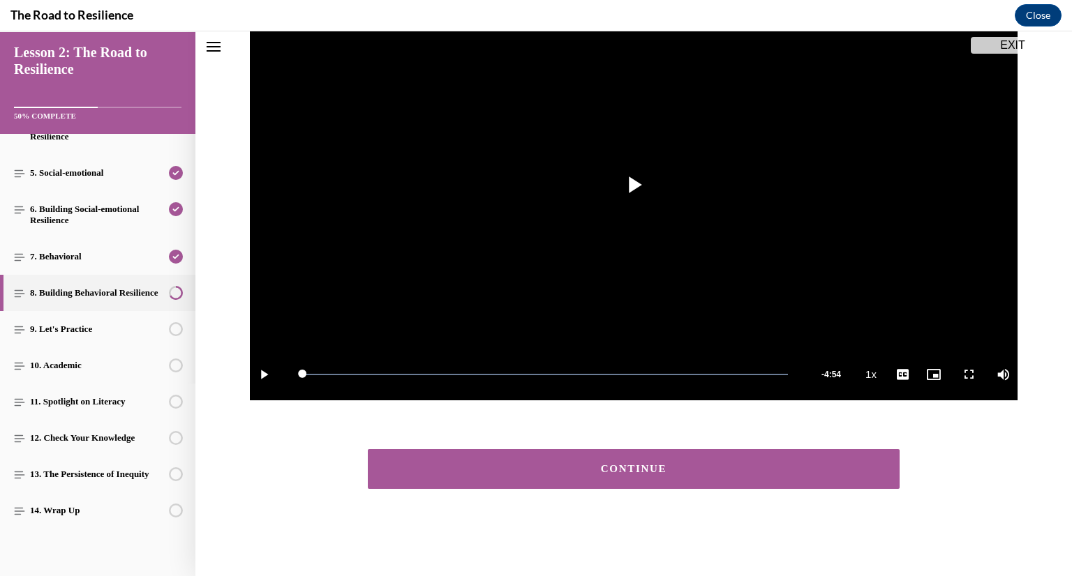
click at [533, 473] on div "CONTINUE" at bounding box center [633, 469] width 489 height 10
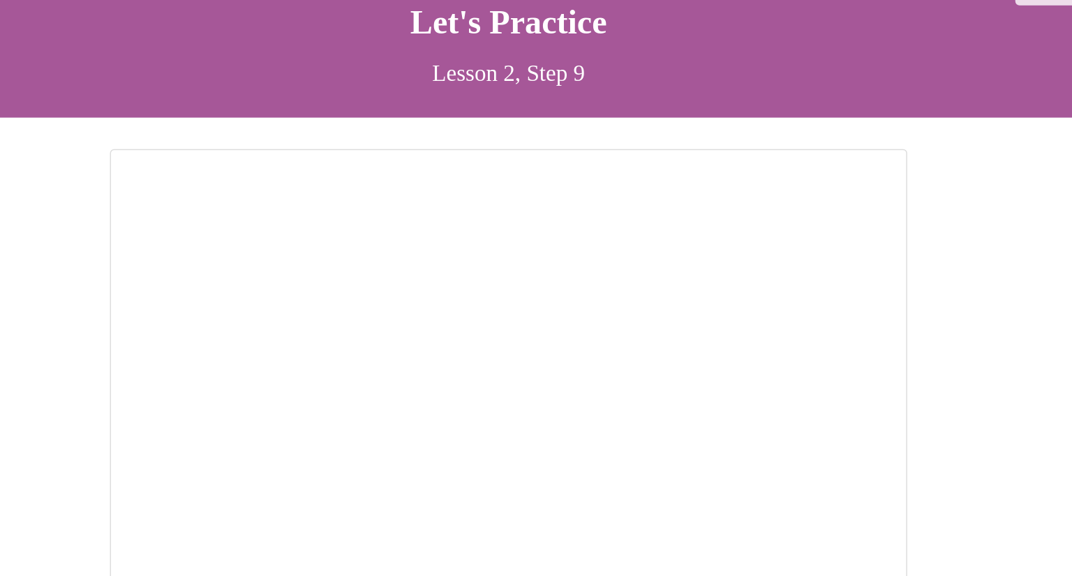
scroll to position [212, 0]
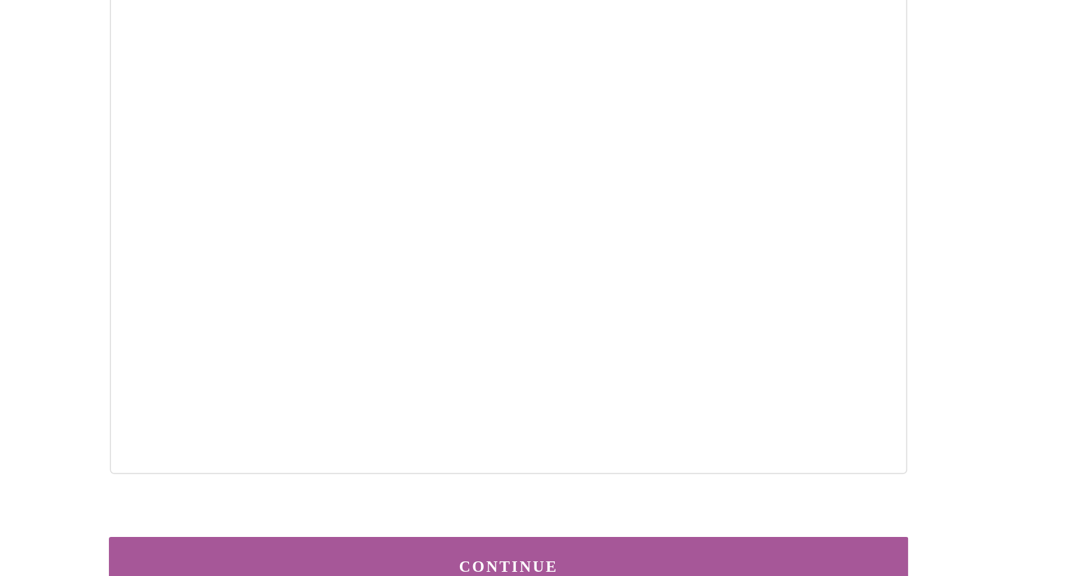
click at [151, 333] on button "CONTINUE" at bounding box center [190, 347] width 532 height 40
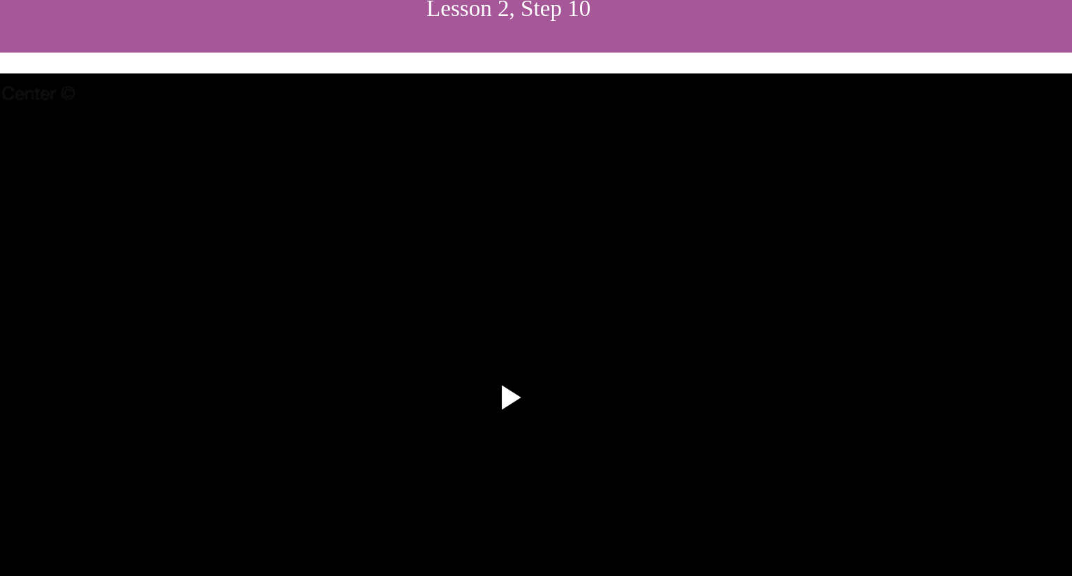
scroll to position [494, 0]
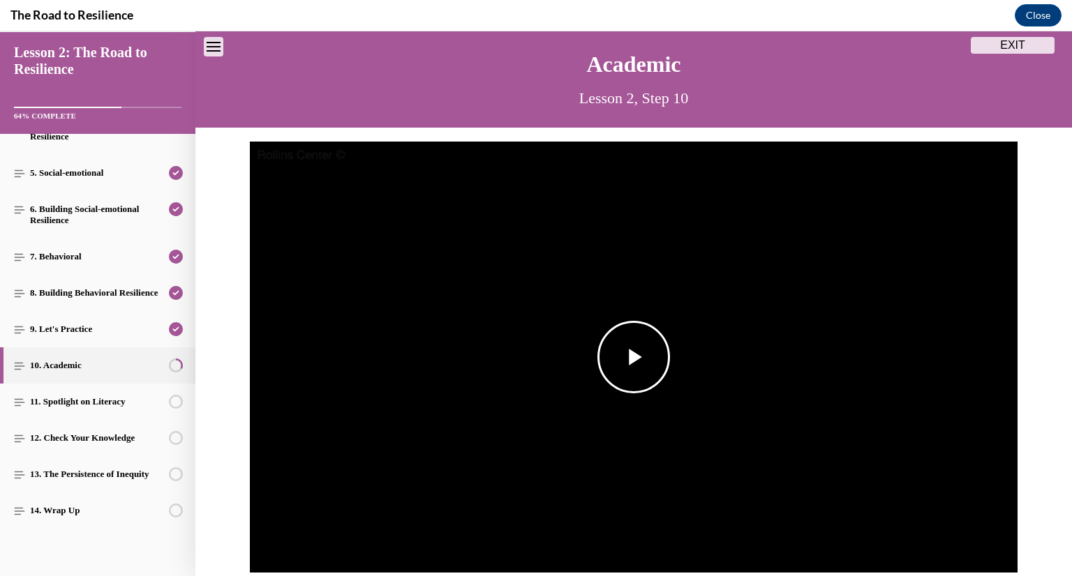
click at [513, 389] on img "Video player" at bounding box center [634, 358] width 768 height 432
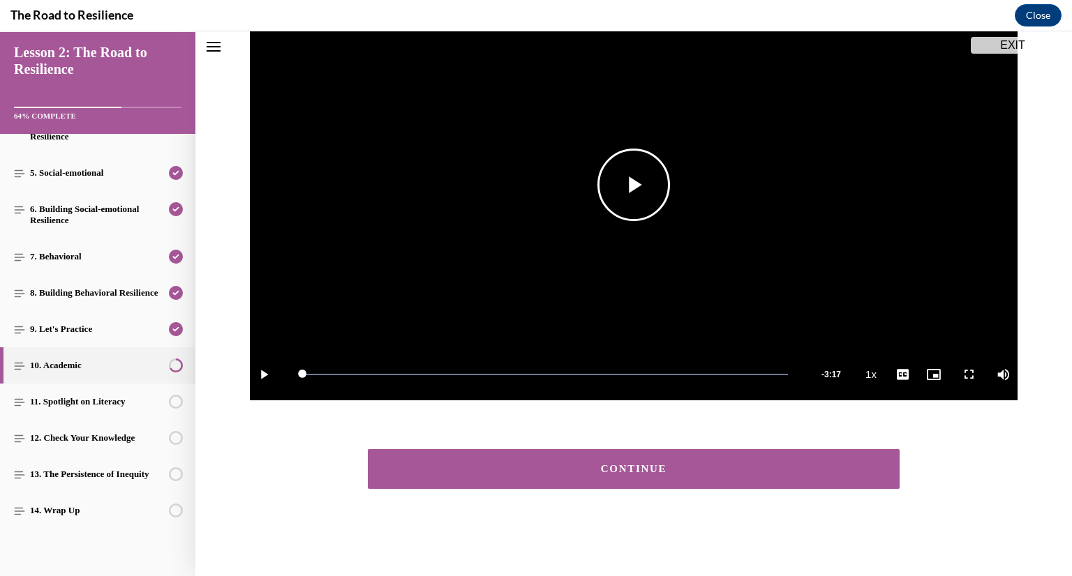
scroll to position [214, 0]
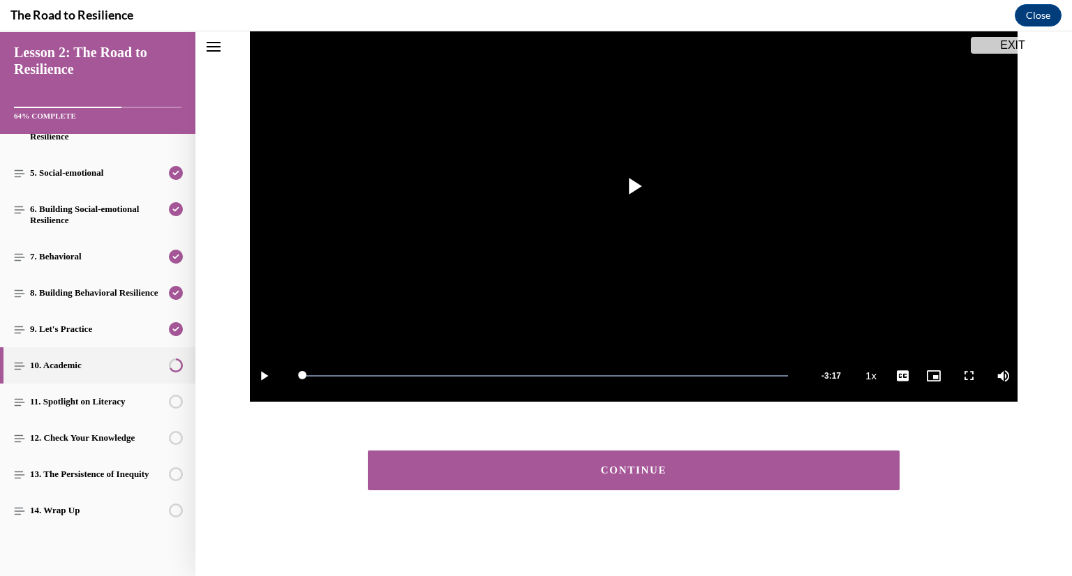
click at [521, 456] on button "CONTINUE" at bounding box center [634, 471] width 532 height 40
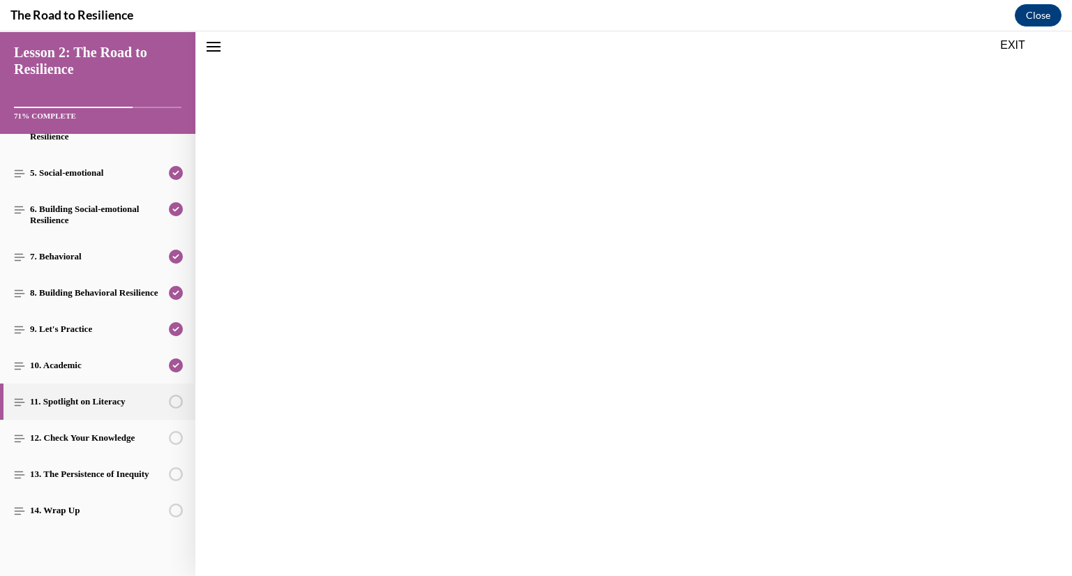
scroll to position [43, 0]
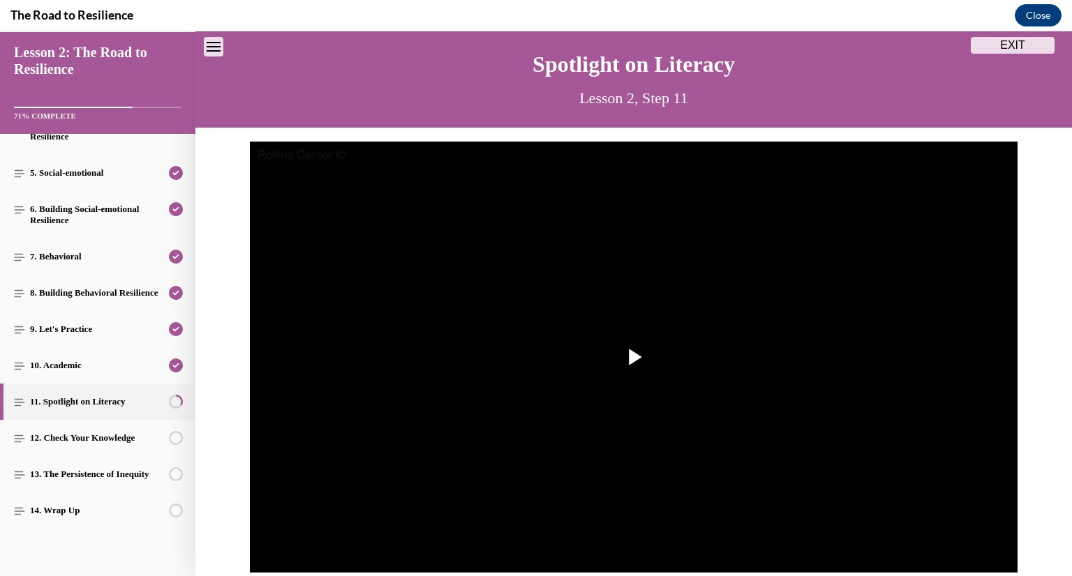
click at [521, 456] on img "Video player" at bounding box center [634, 358] width 768 height 432
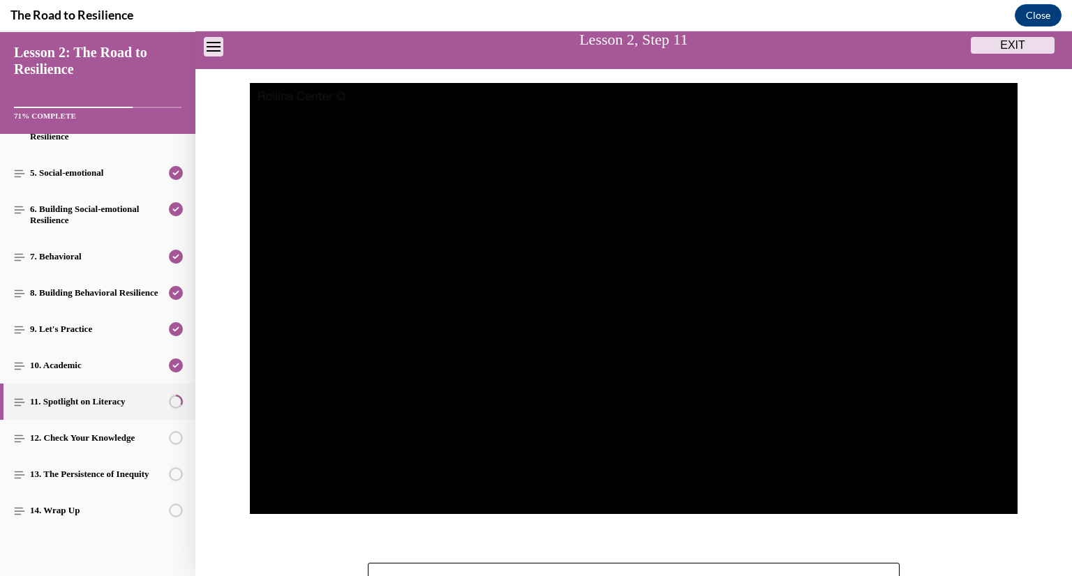
scroll to position [121, 0]
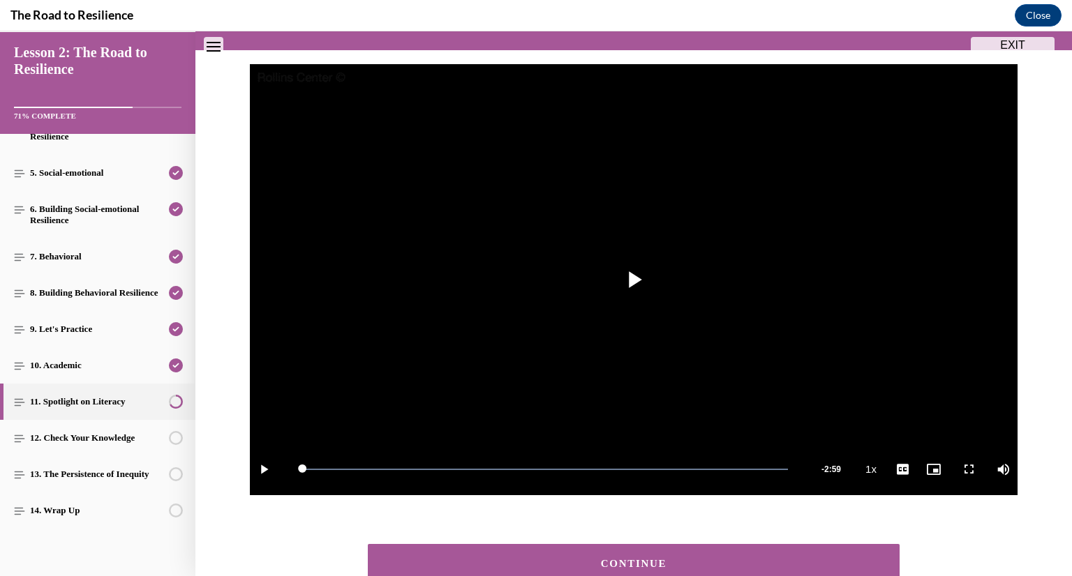
click at [606, 564] on div "CONTINUE" at bounding box center [633, 564] width 489 height 10
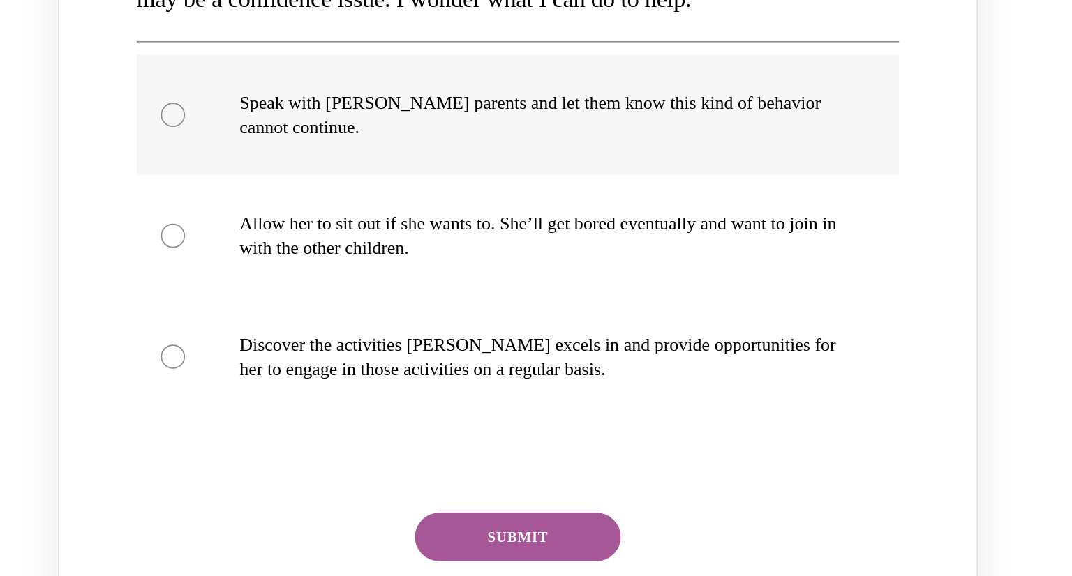
scroll to position [163, 0]
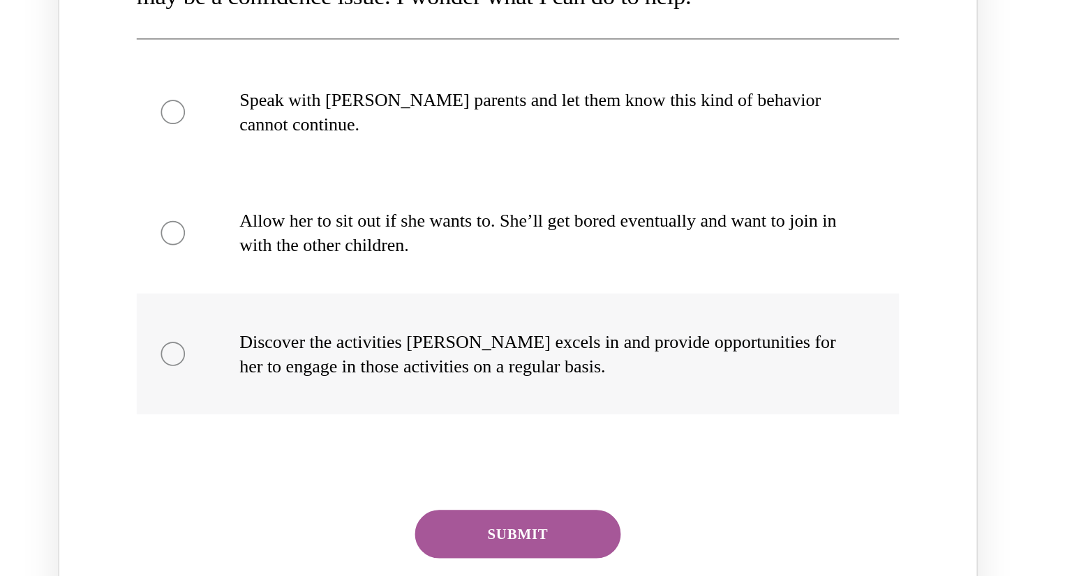
radio input "true"
click at [68, 214] on button "SUBMIT" at bounding box center [53, 217] width 119 height 28
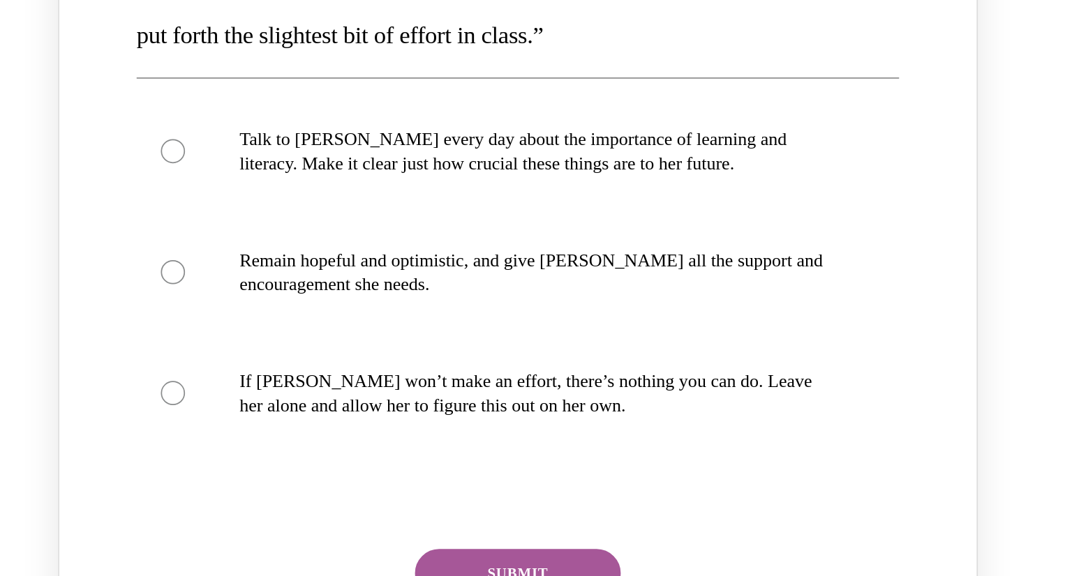
scroll to position [751, 0]
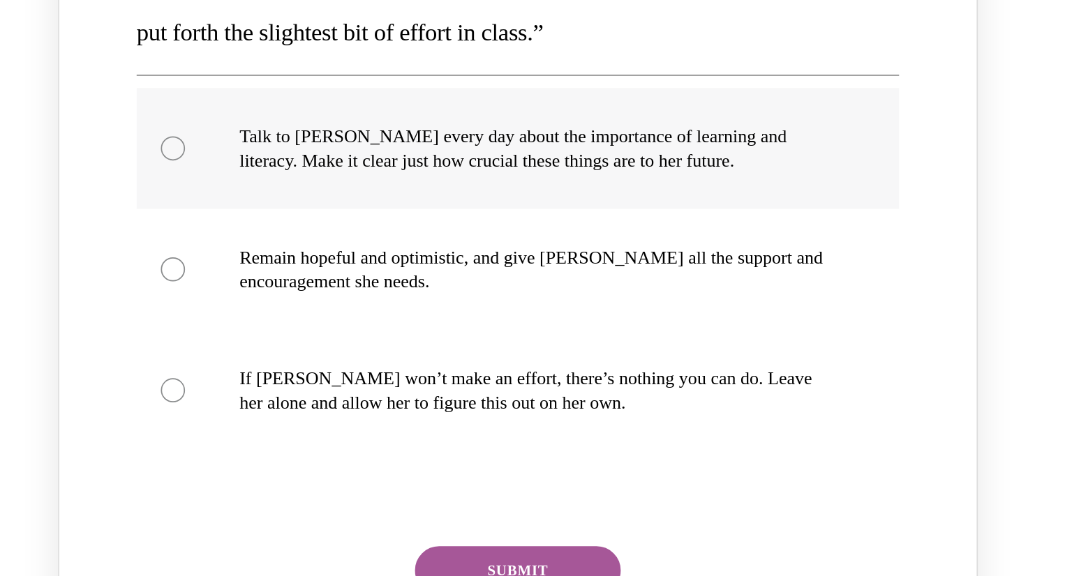
radio input "true"
click at [93, 237] on button "SUBMIT" at bounding box center [53, 238] width 119 height 28
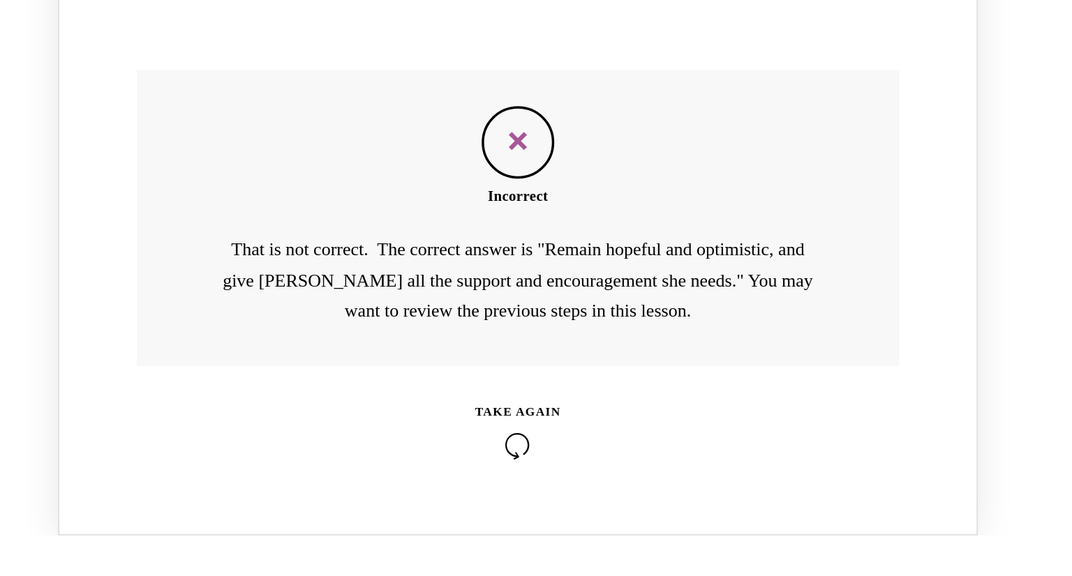
scroll to position [1044, 0]
click at [48, 170] on icon "Knowledge check: Multiple choice" at bounding box center [54, 165] width 50 height 15
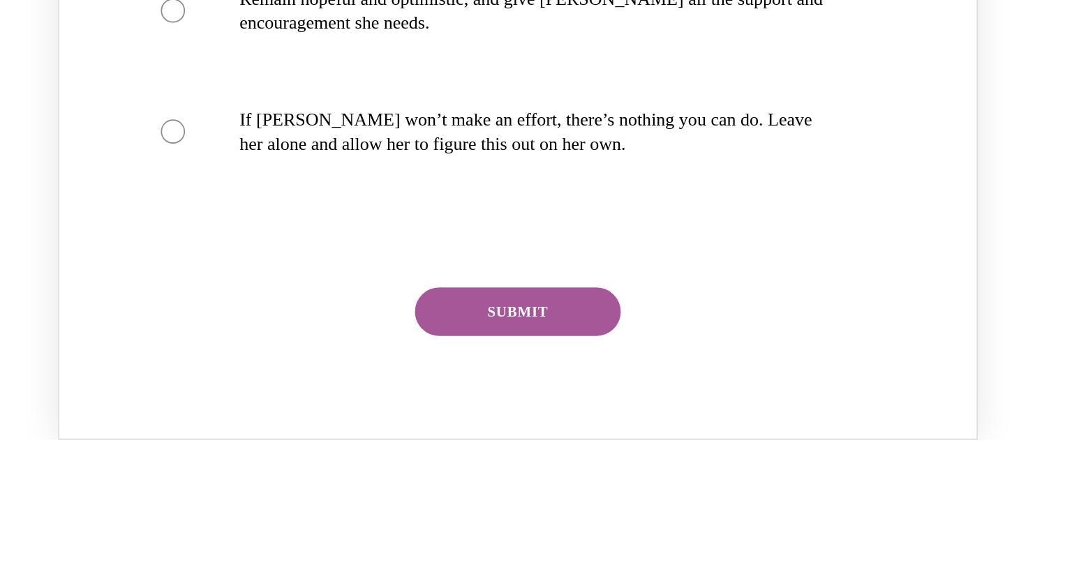
scroll to position [784, 0]
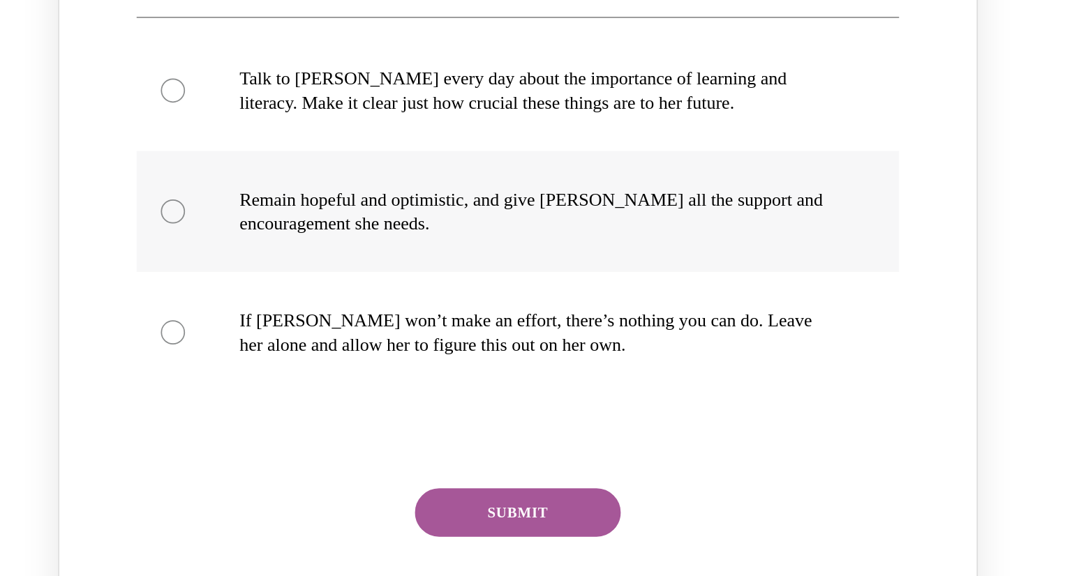
radio input "true"
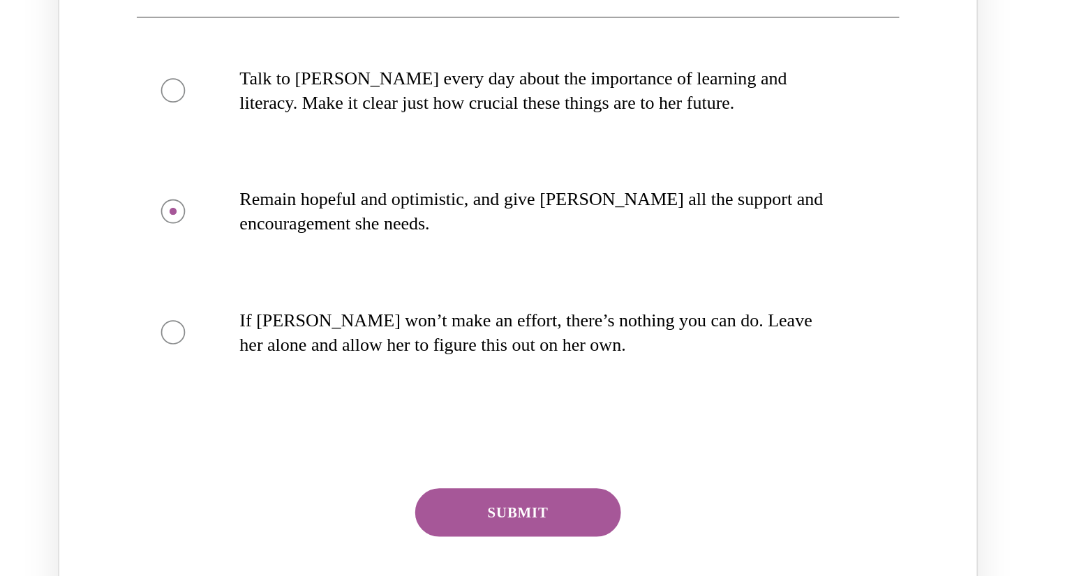
click at [45, 211] on button "SUBMIT" at bounding box center [53, 205] width 119 height 28
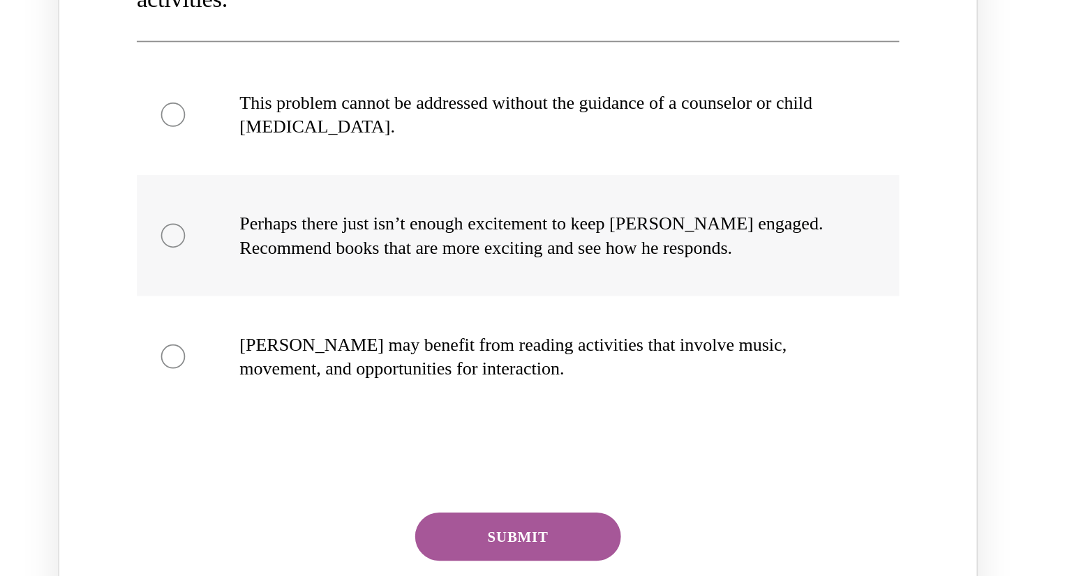
scroll to position [1410, 0]
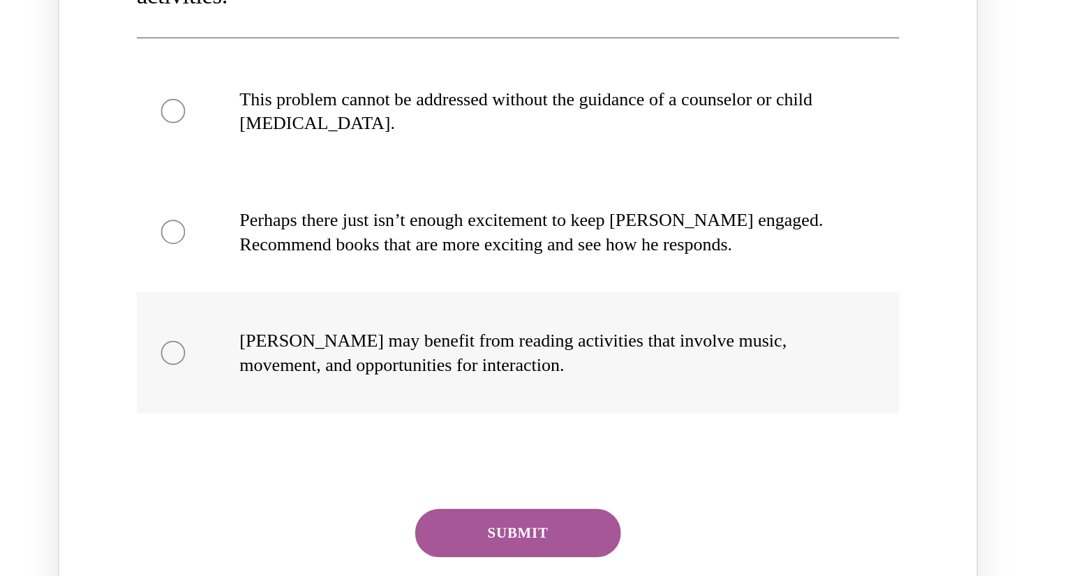
radio input "true"
click at [52, 202] on button "SUBMIT" at bounding box center [53, 216] width 119 height 28
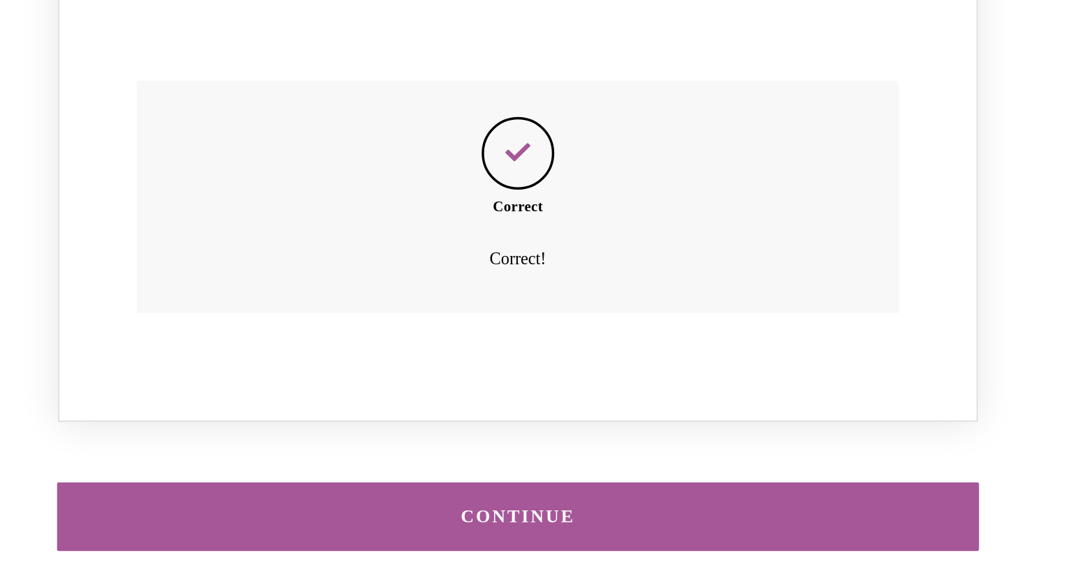
scroll to position [494, 0]
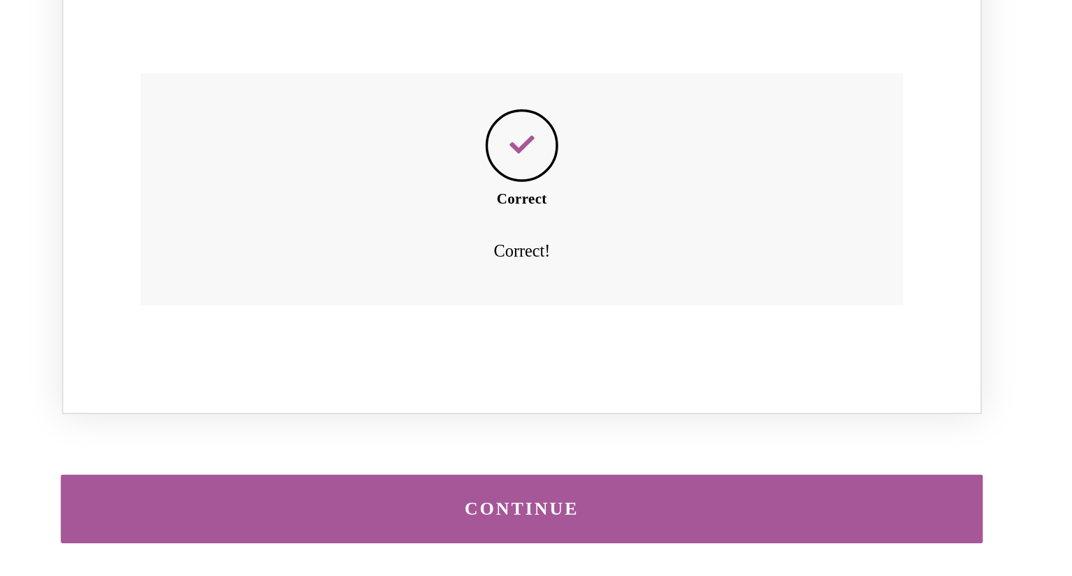
click at [54, 153] on button "CONTINUE" at bounding box center [57, 167] width 532 height 40
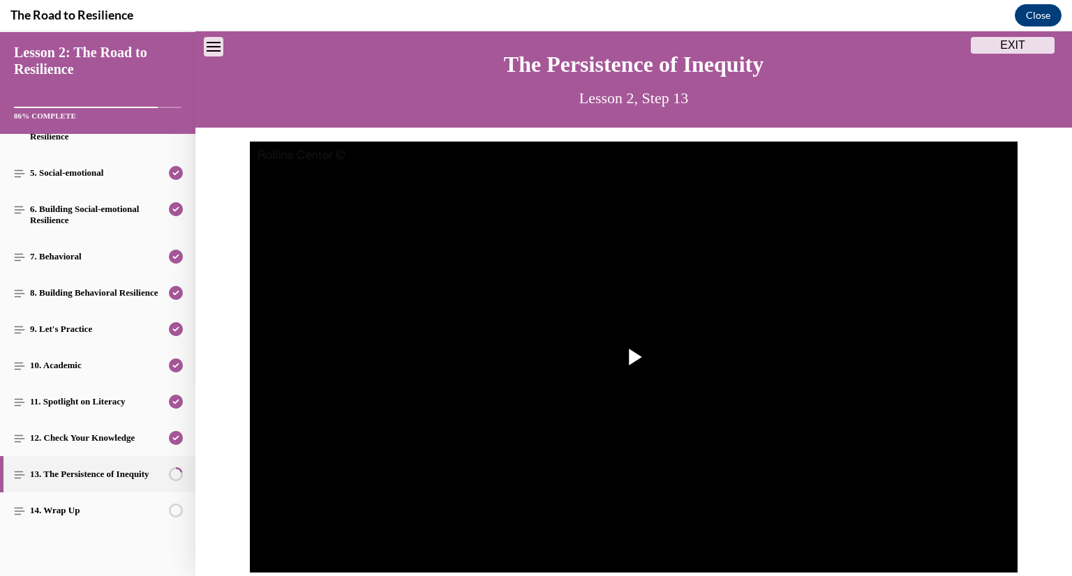
click at [517, 486] on img "Video player" at bounding box center [634, 358] width 768 height 432
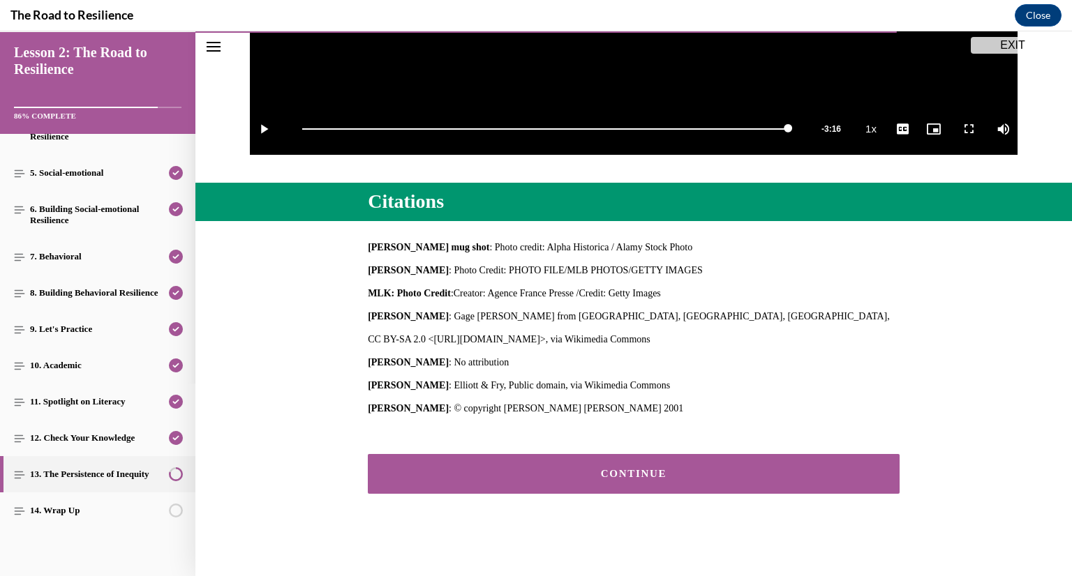
scroll to position [466, 0]
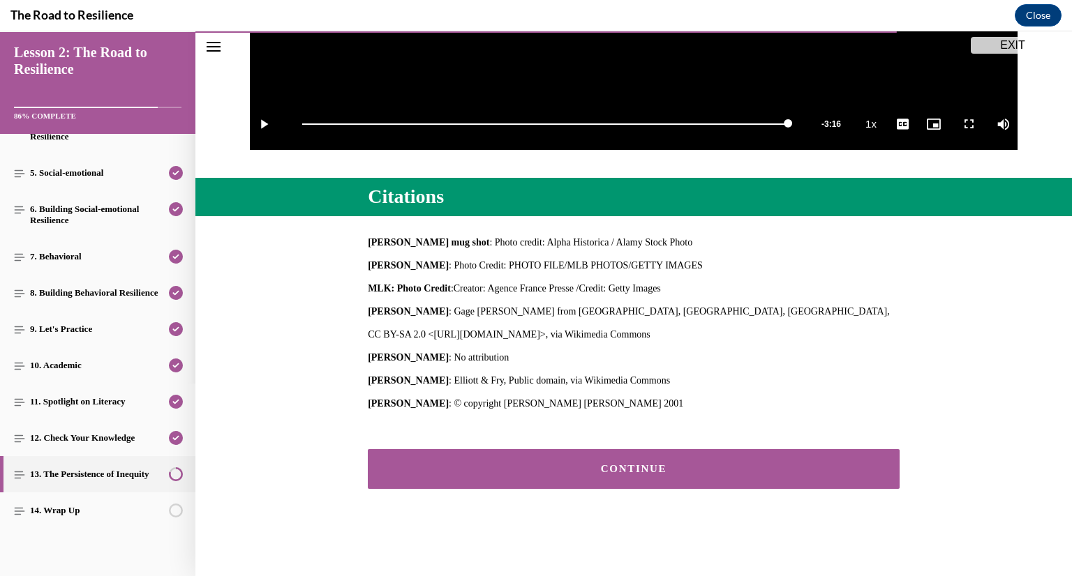
click at [550, 468] on div "CONTINUE" at bounding box center [633, 469] width 489 height 10
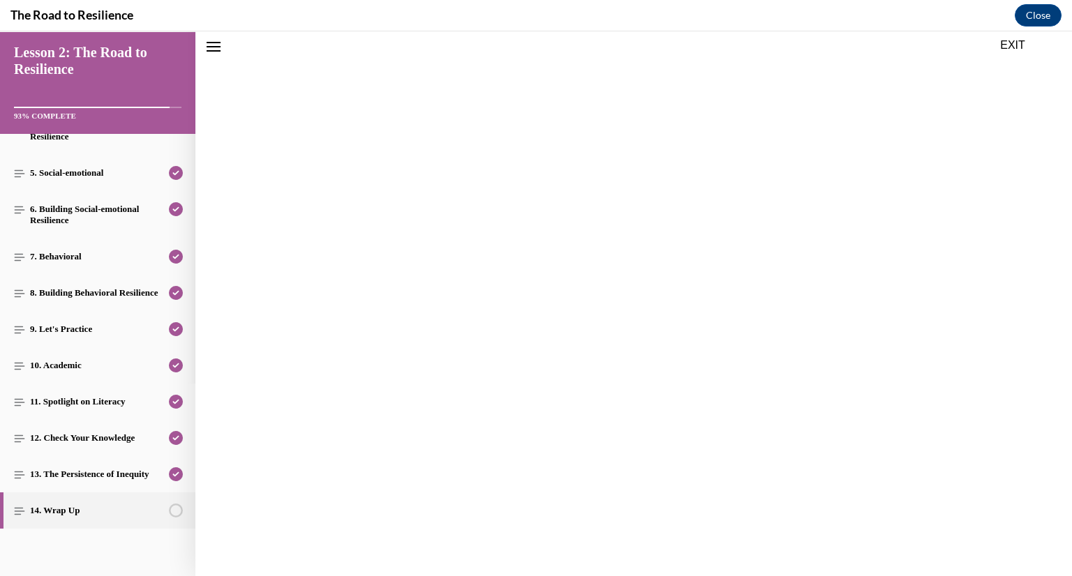
scroll to position [43, 0]
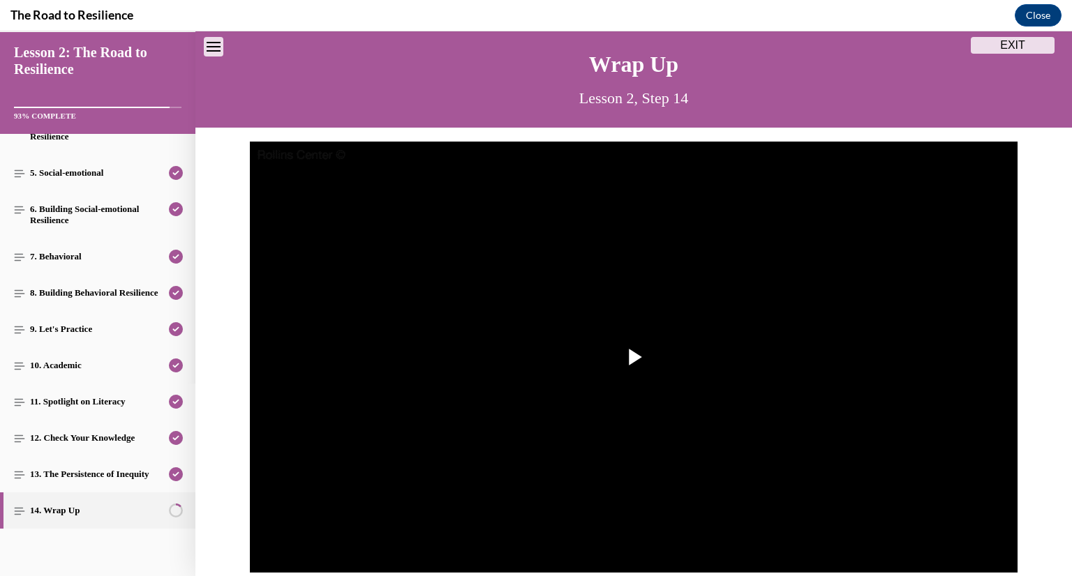
click at [550, 468] on img "Video player" at bounding box center [634, 358] width 768 height 432
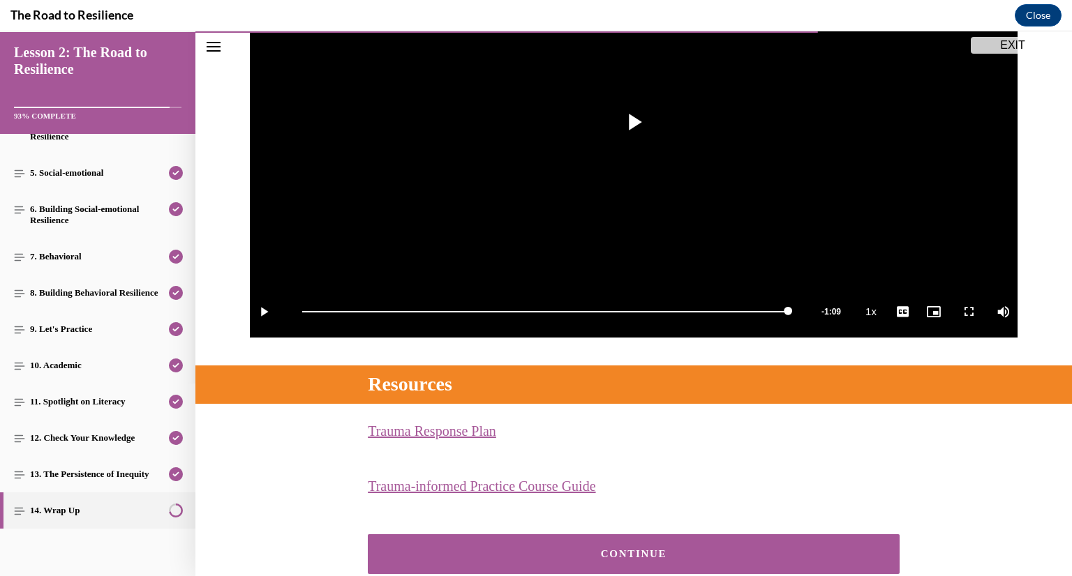
scroll to position [281, 0]
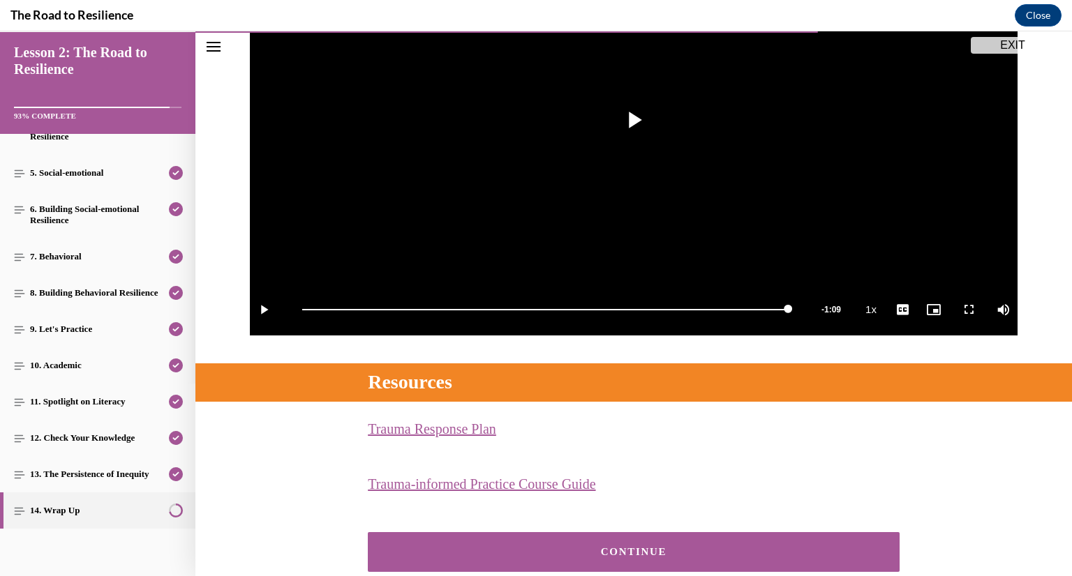
click at [522, 567] on button "CONTINUE" at bounding box center [634, 553] width 532 height 40
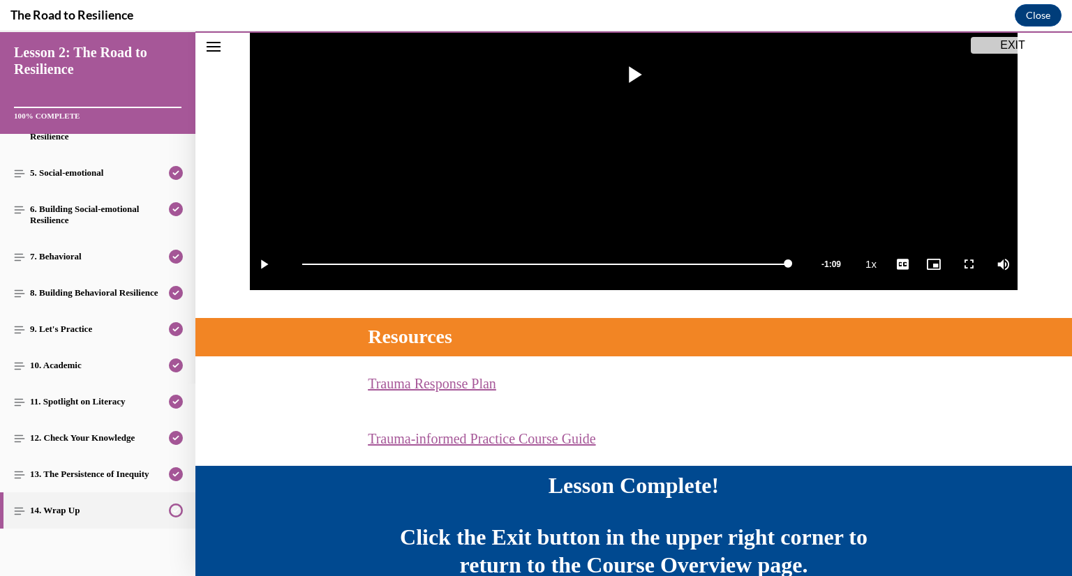
scroll to position [401, 0]
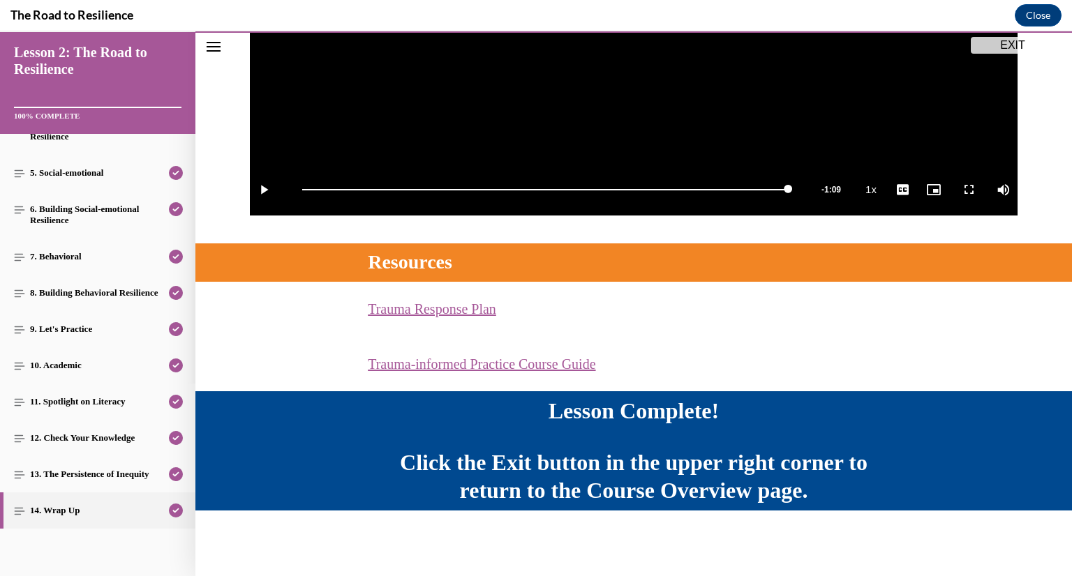
click at [1002, 44] on button "EXIT" at bounding box center [1013, 45] width 84 height 17
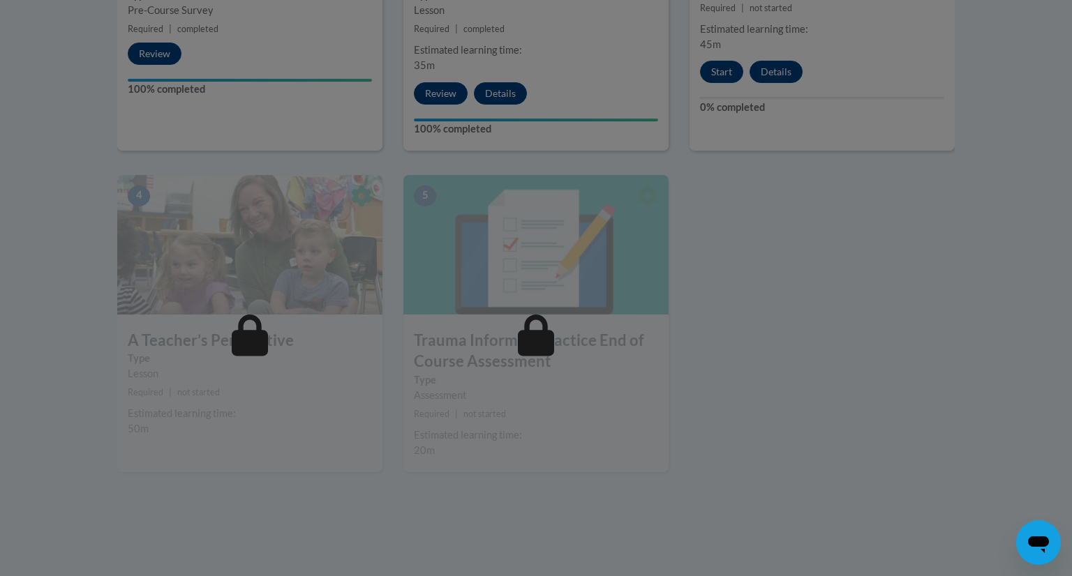
scroll to position [685, 0]
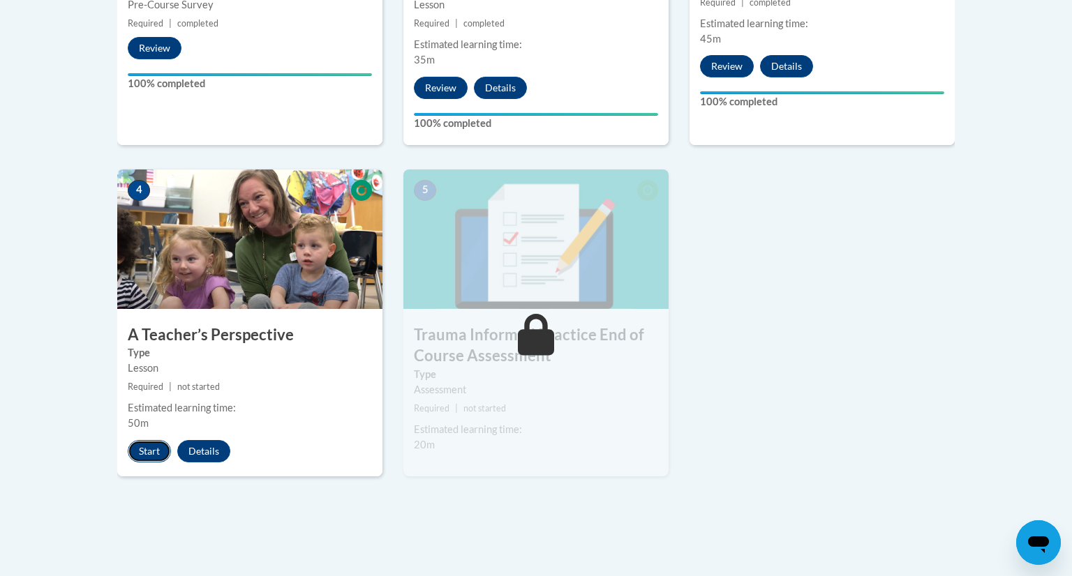
click at [154, 455] on button "Start" at bounding box center [149, 451] width 43 height 22
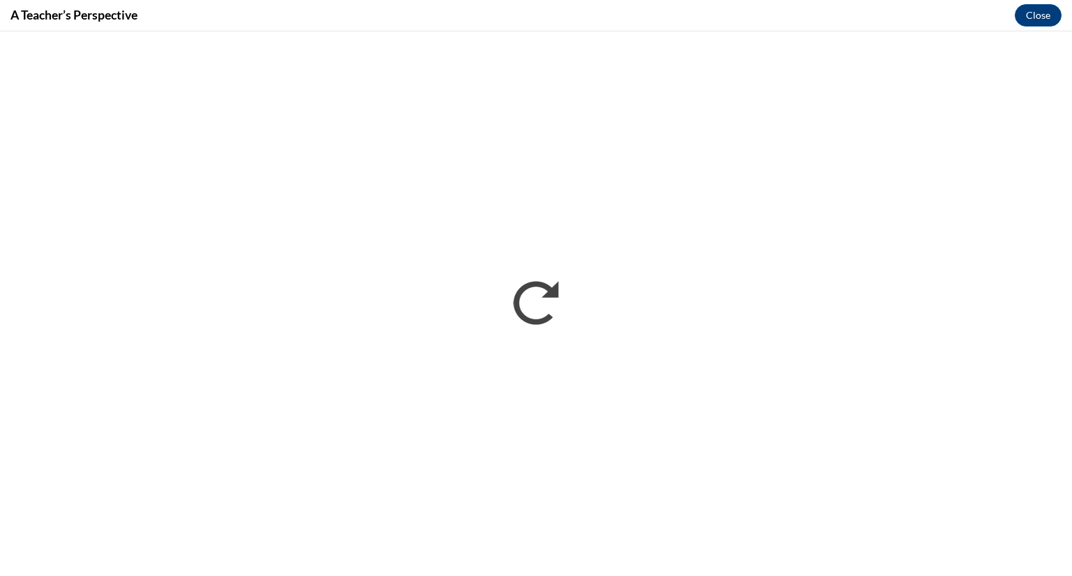
scroll to position [0, 0]
